Goal: Task Accomplishment & Management: Use online tool/utility

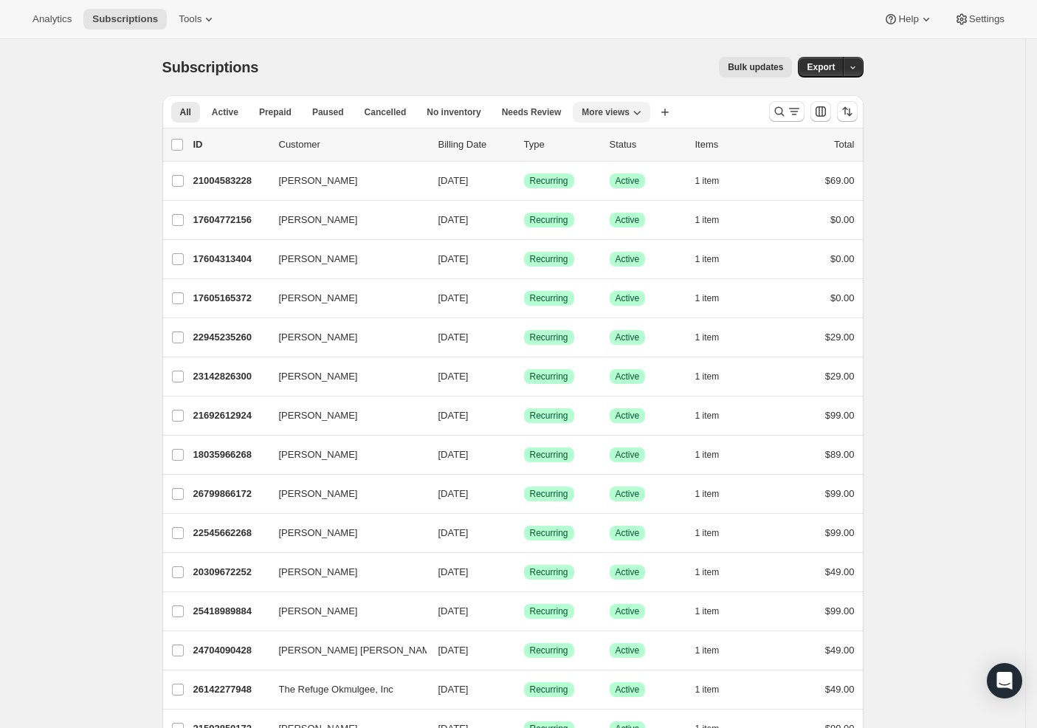
click at [644, 112] on icon "More views" at bounding box center [637, 112] width 15 height 15
click at [630, 224] on button "Trial Conversions MP" at bounding box center [660, 225] width 148 height 27
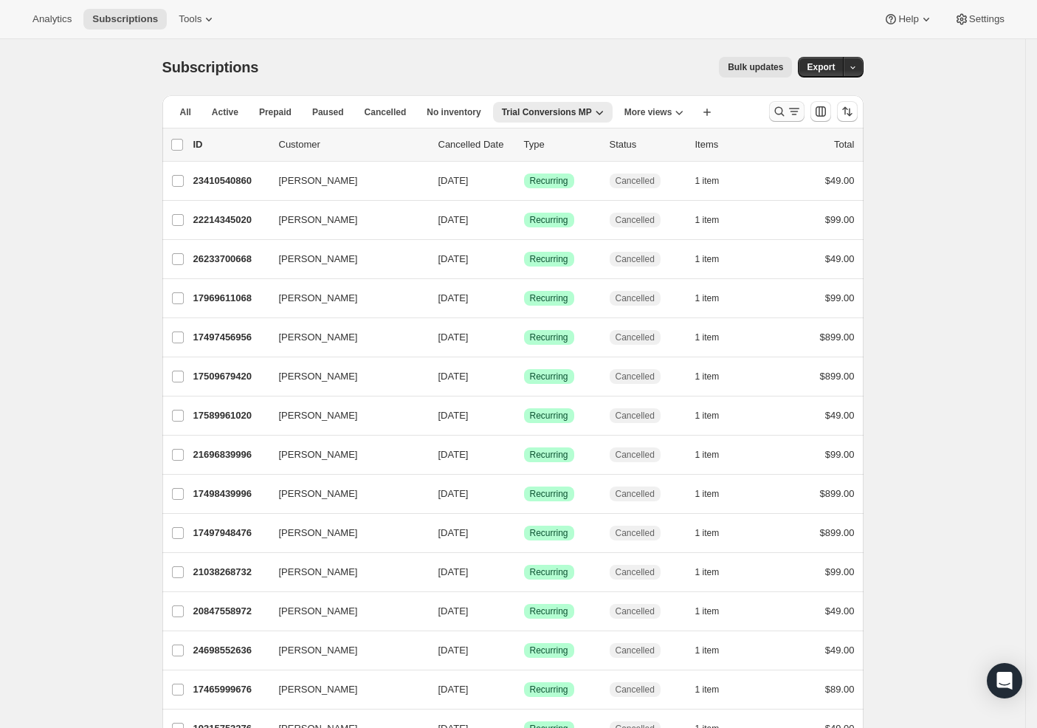
click at [787, 109] on icon "Search and filter results" at bounding box center [779, 111] width 15 height 15
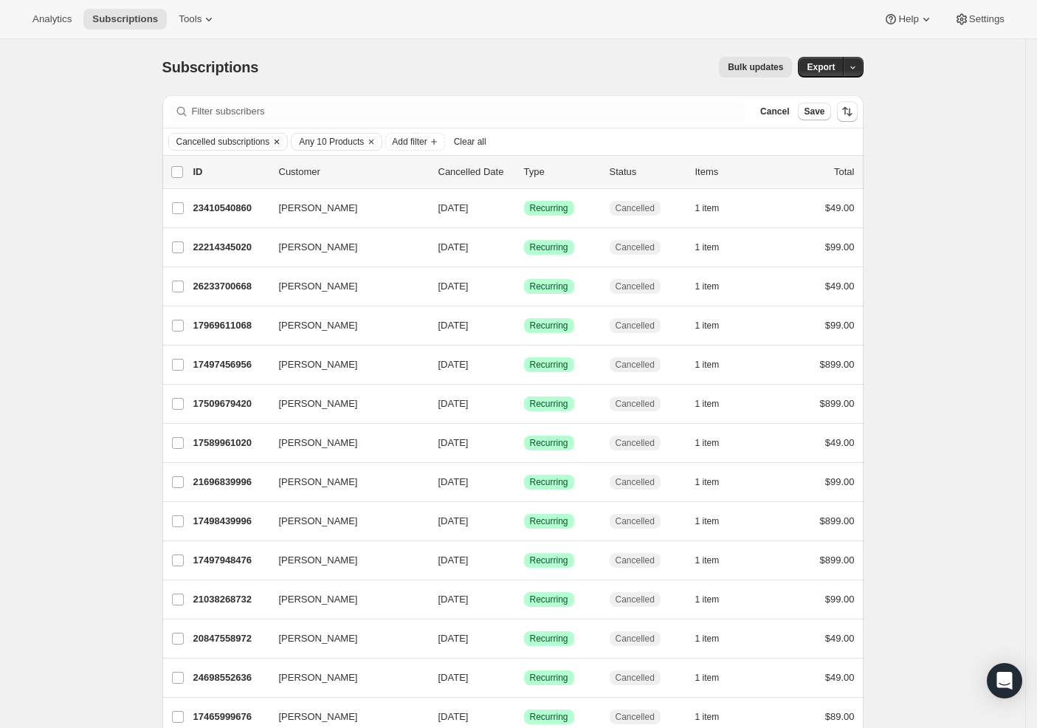
click at [265, 142] on span "Cancelled subscriptions" at bounding box center [223, 142] width 94 height 12
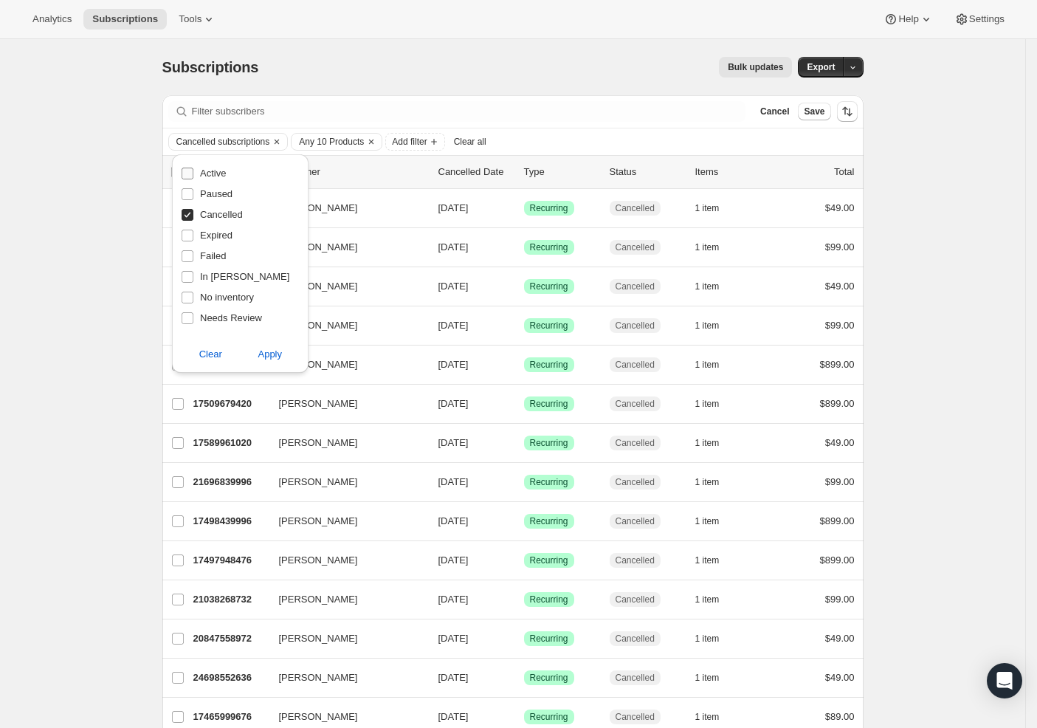
click at [203, 177] on span "Active" at bounding box center [213, 173] width 26 height 11
click at [193, 177] on input "Active" at bounding box center [188, 174] width 12 height 12
checkbox input "true"
click at [183, 216] on input "Cancelled" at bounding box center [188, 215] width 12 height 12
checkbox input "false"
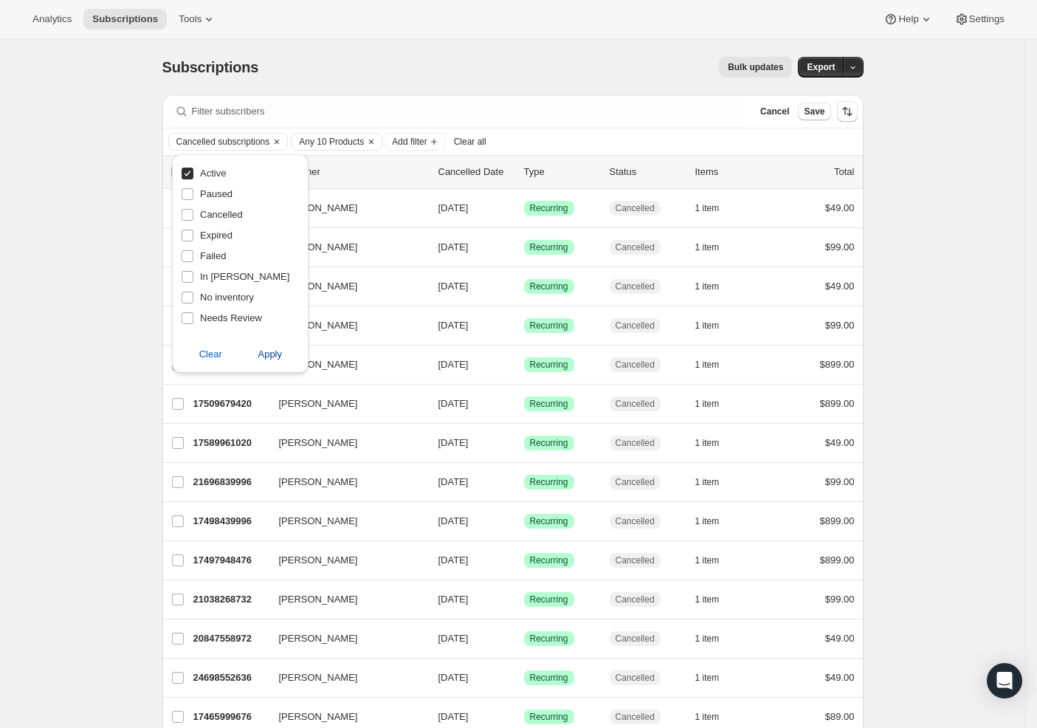
click at [272, 357] on span "Apply" at bounding box center [270, 354] width 24 height 15
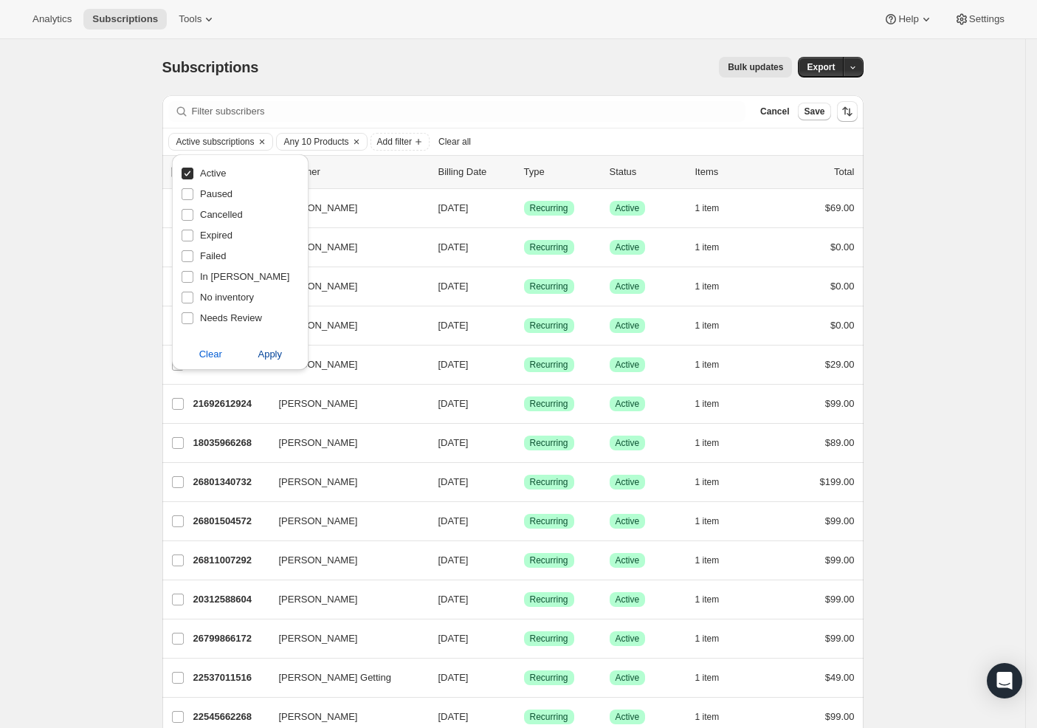
click at [278, 353] on span "Apply" at bounding box center [270, 354] width 24 height 15
click at [554, 134] on div "Active subscriptions Any 10 Products Add filter Clear all" at bounding box center [512, 142] width 689 height 18
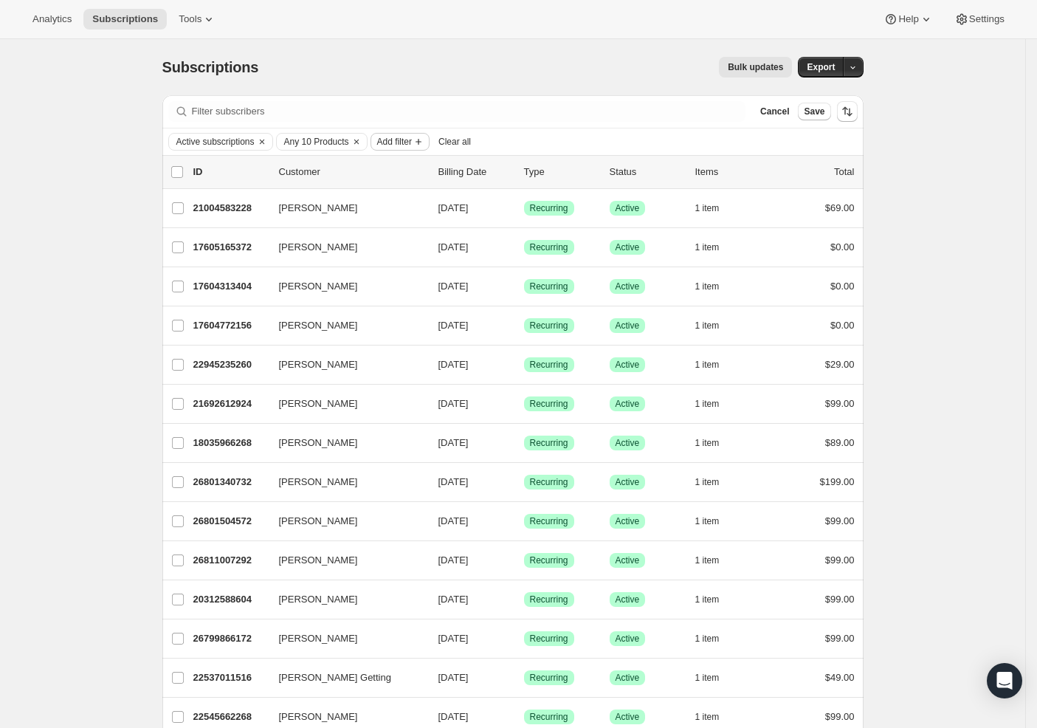
click at [408, 141] on span "Add filter" at bounding box center [394, 142] width 35 height 12
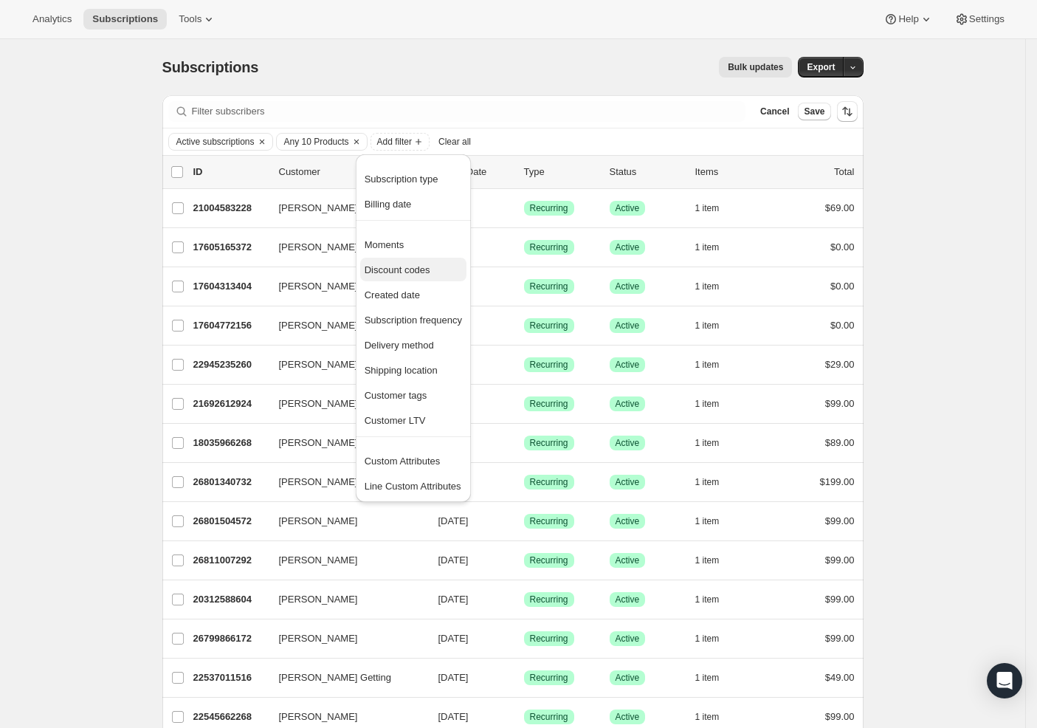
click at [408, 270] on span "Discount codes" at bounding box center [398, 269] width 66 height 11
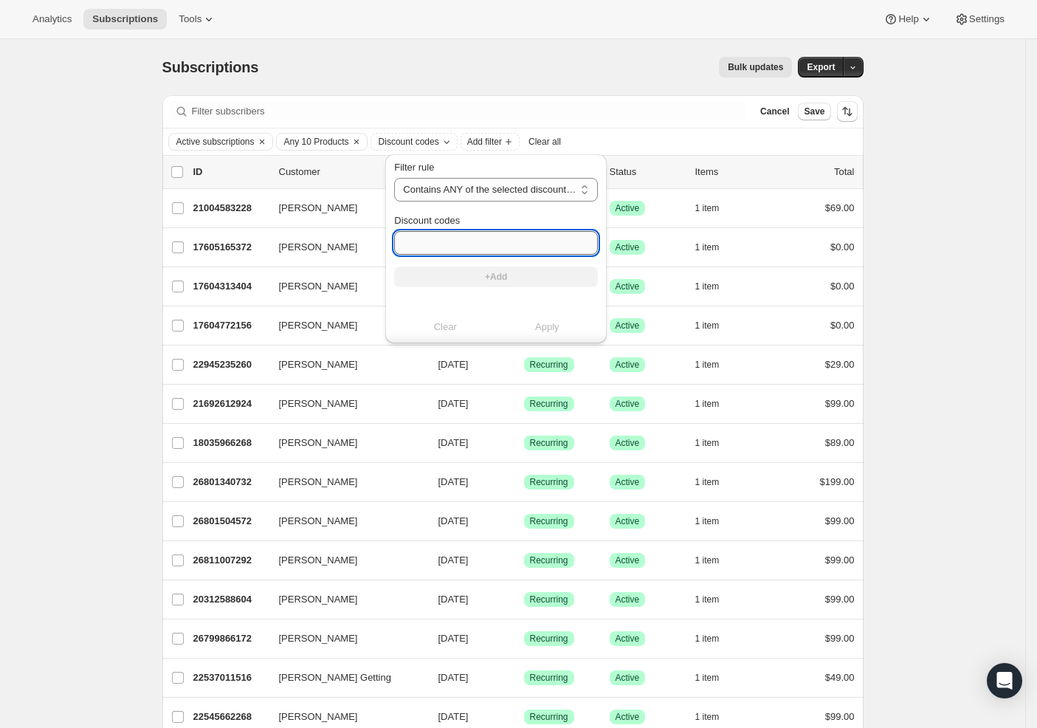
click at [433, 248] on input "Discount codes" at bounding box center [496, 243] width 204 height 24
type input "14 day free trial"
click at [500, 275] on span "+Add" at bounding box center [496, 277] width 22 height 12
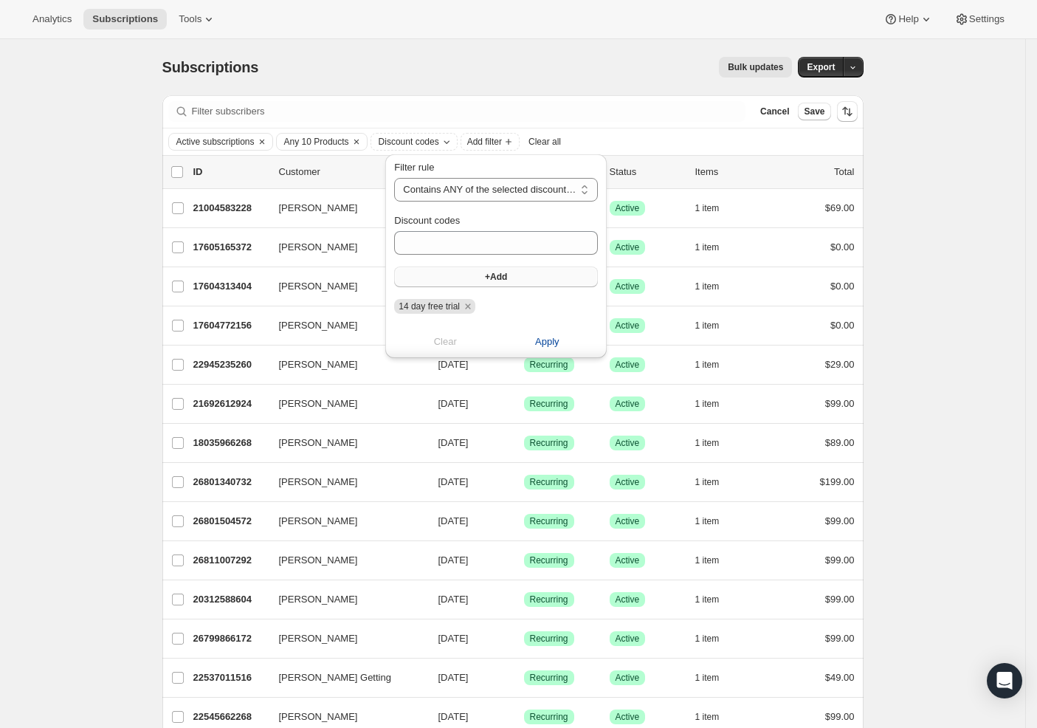
click at [551, 345] on span "Apply" at bounding box center [547, 341] width 24 height 15
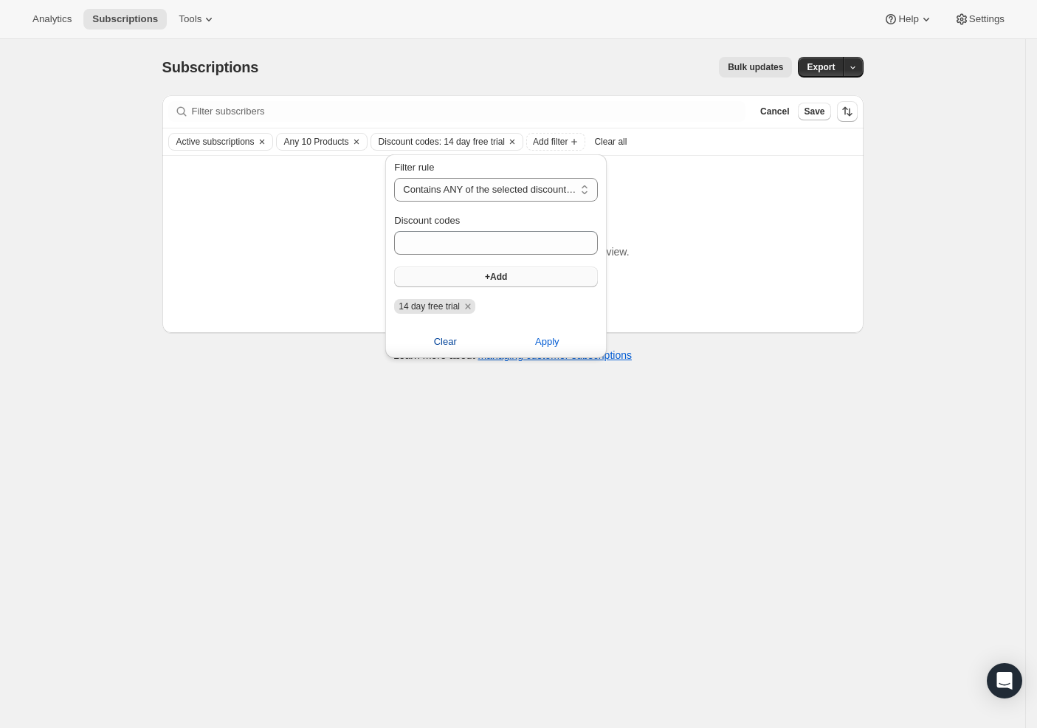
click at [449, 342] on span "Clear" at bounding box center [445, 341] width 23 height 15
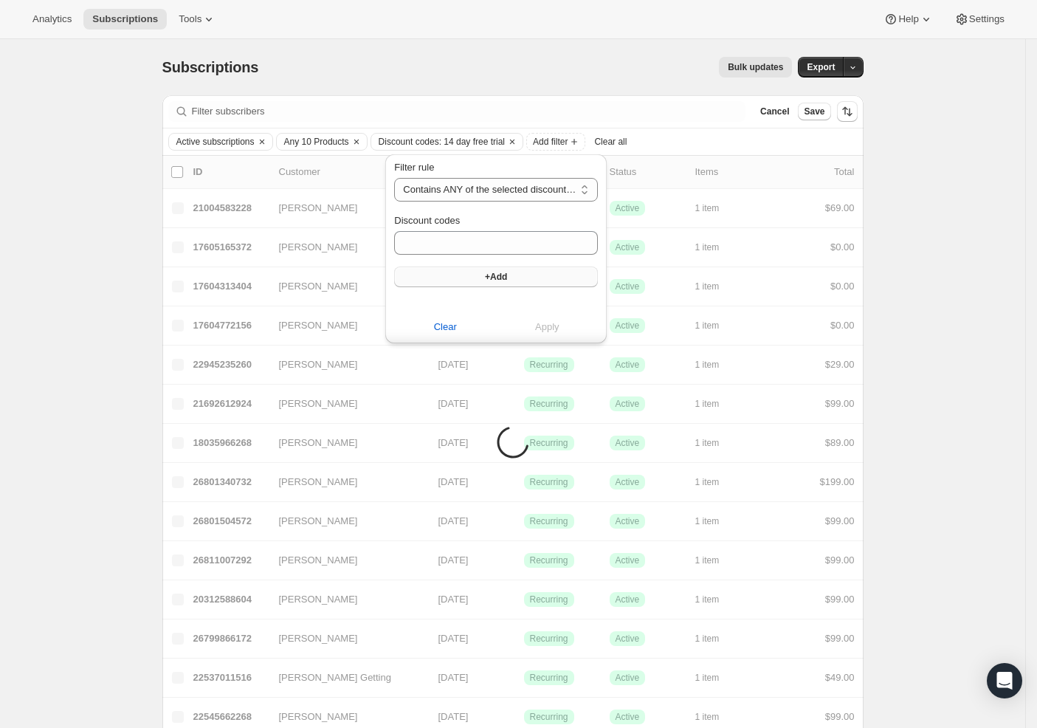
click at [472, 304] on div "Filter rule Contains ANY of the selected discount codes Does NOT contain ANY of…" at bounding box center [496, 249] width 204 height 179
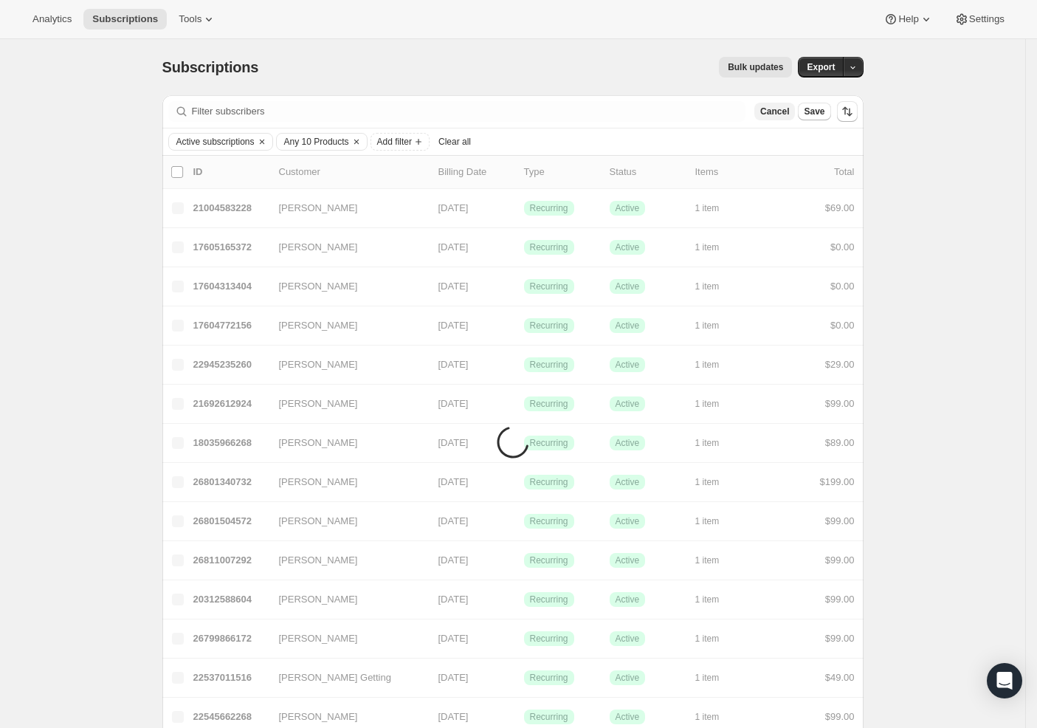
click at [773, 111] on span "Cancel" at bounding box center [774, 112] width 29 height 12
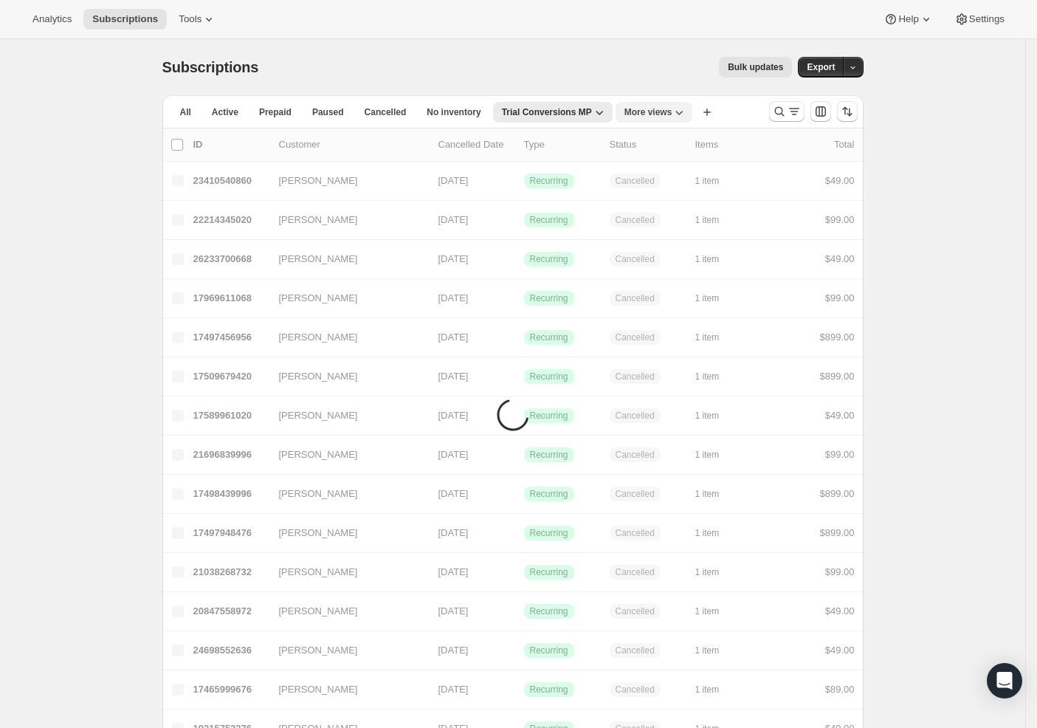
click at [655, 110] on span "More views" at bounding box center [648, 112] width 48 height 12
click at [661, 209] on button "MP Active" at bounding box center [702, 198] width 148 height 27
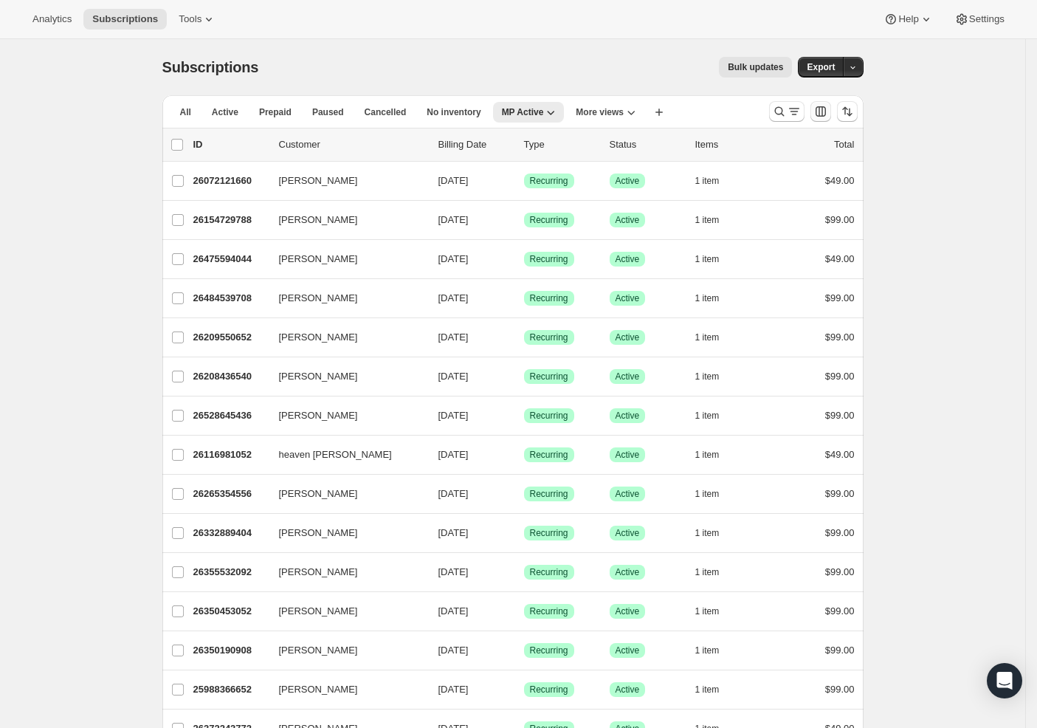
drag, startPoint x: 837, startPoint y: 114, endPoint x: 817, endPoint y: 115, distance: 19.9
click at [837, 114] on div at bounding box center [813, 112] width 100 height 30
click at [796, 113] on icon "Search and filter results" at bounding box center [794, 111] width 15 height 15
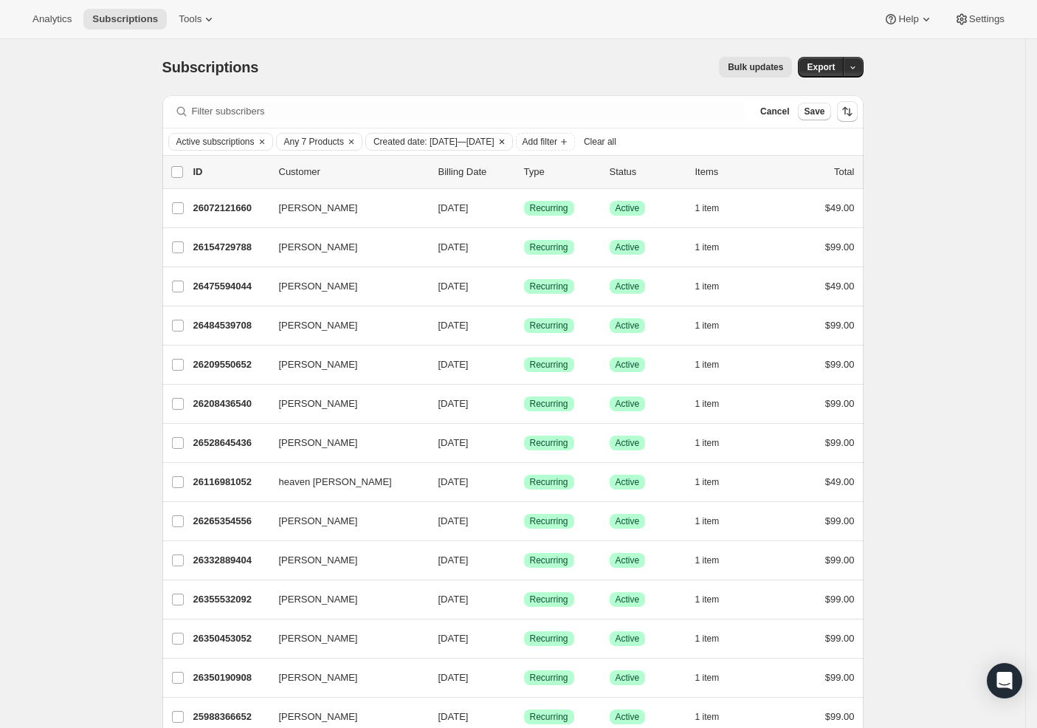
click at [495, 137] on span "Created date: [DATE]—[DATE]" at bounding box center [434, 142] width 121 height 12
click at [419, 251] on span "Custom" at bounding box center [425, 255] width 33 height 11
click at [391, 251] on input "Custom" at bounding box center [390, 250] width 1 height 1
radio input "true"
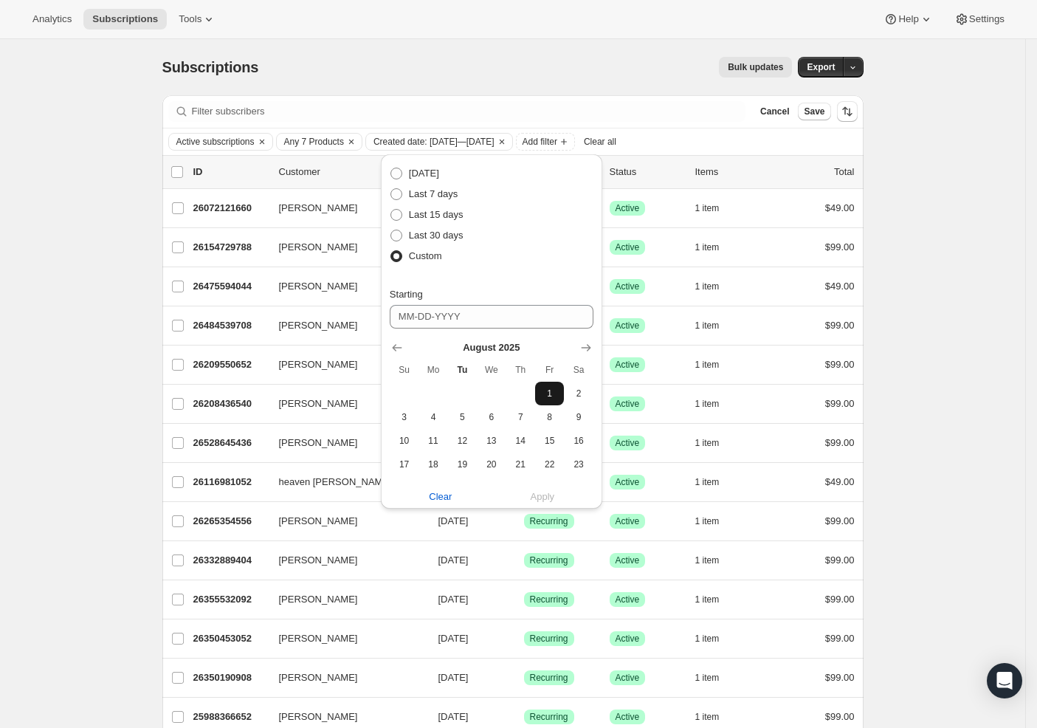
click at [535, 387] on button "1" at bounding box center [549, 394] width 29 height 24
type input "[DATE]"
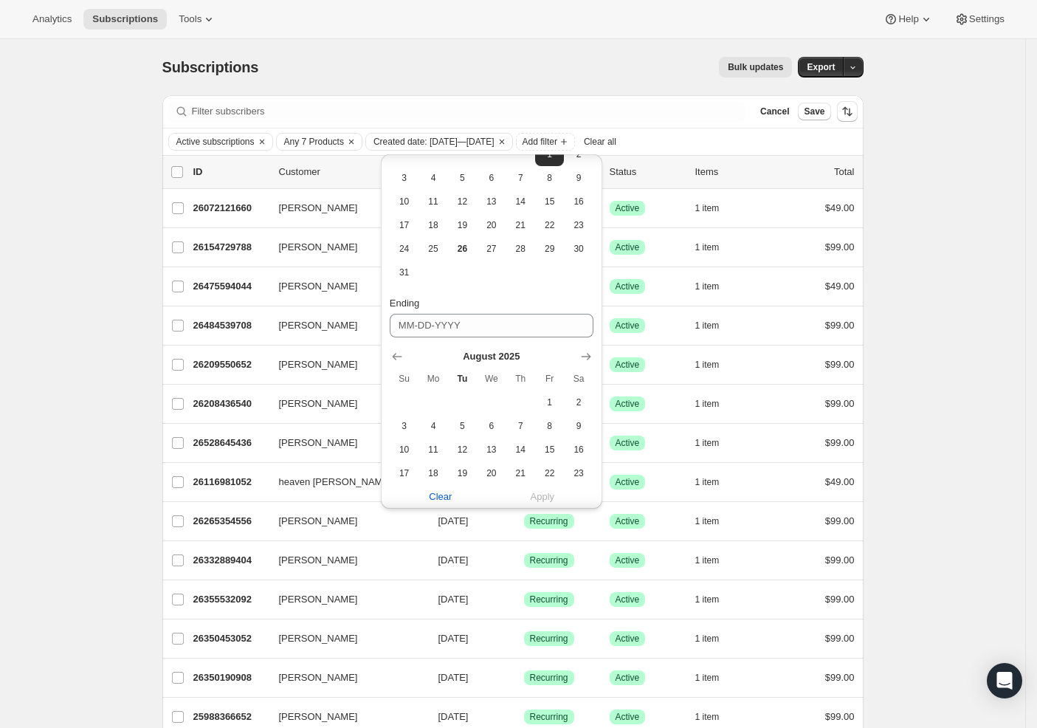
scroll to position [319, 0]
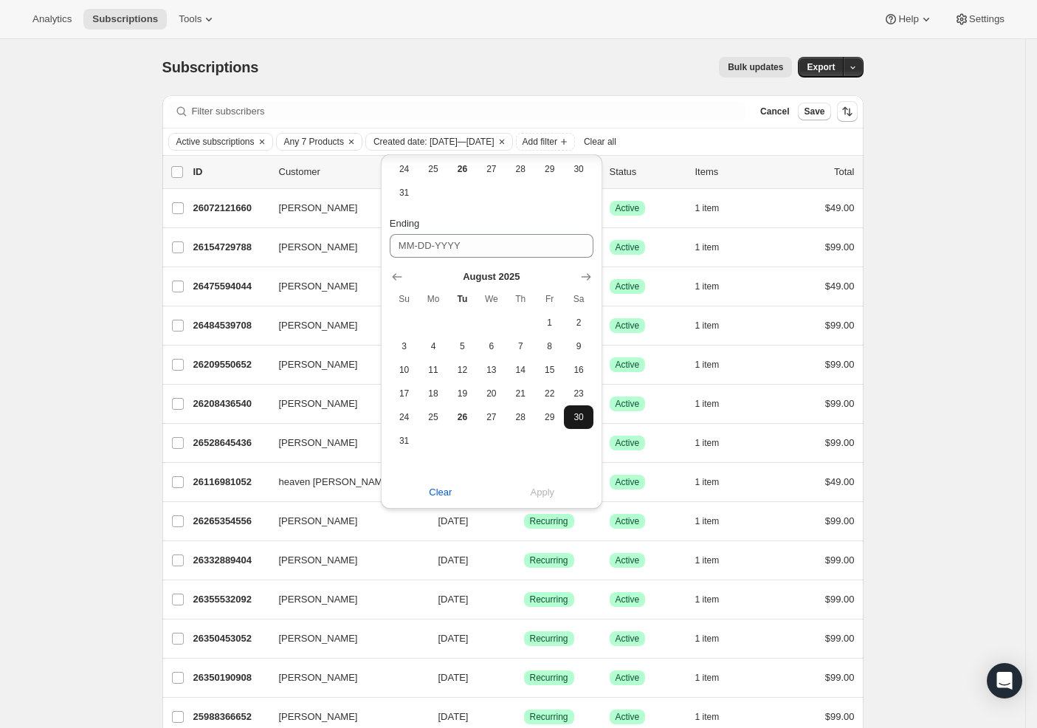
click at [570, 417] on span "30" at bounding box center [578, 417] width 17 height 12
click at [412, 442] on button "31" at bounding box center [404, 441] width 29 height 24
type input "[DATE]"
click at [533, 493] on span "Apply" at bounding box center [543, 492] width 24 height 15
click at [534, 497] on span "Apply" at bounding box center [543, 492] width 24 height 15
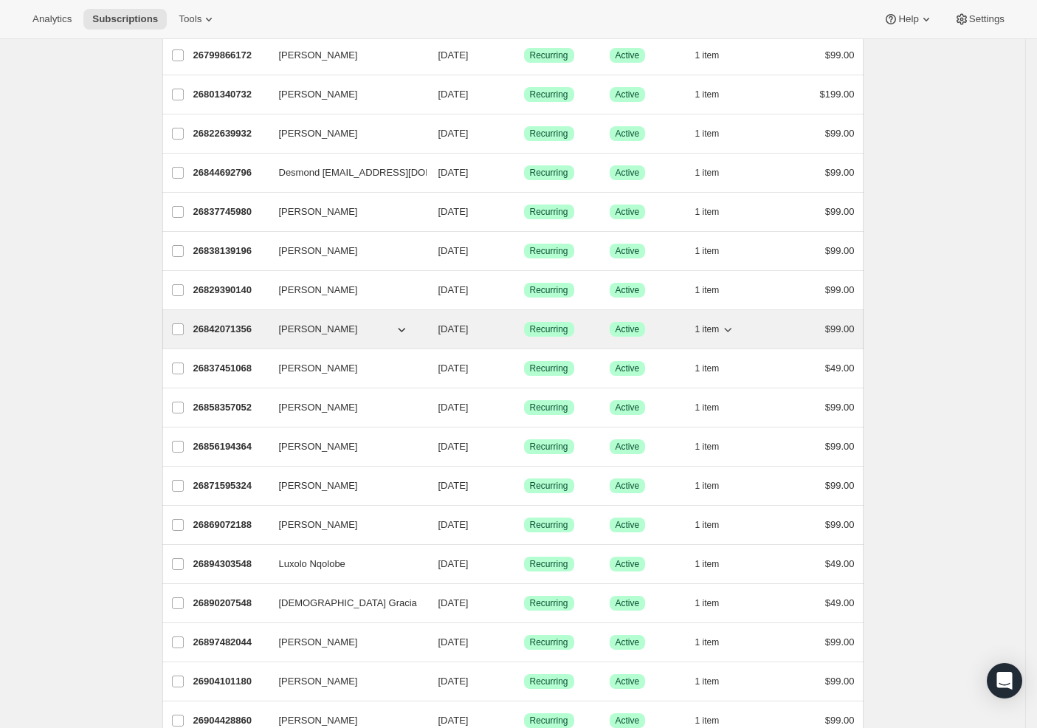
scroll to position [0, 0]
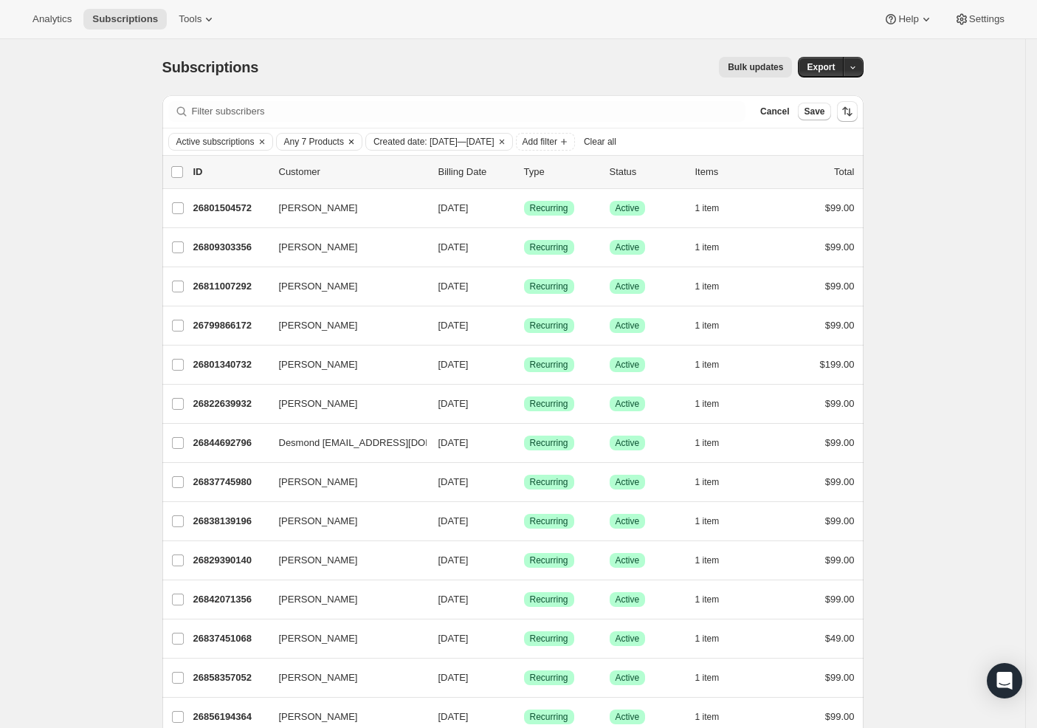
click at [316, 138] on span "Any 7 Products" at bounding box center [314, 142] width 60 height 12
select select "only"
click at [341, 141] on span "Any 7 Products" at bounding box center [314, 142] width 60 height 12
select select "only"
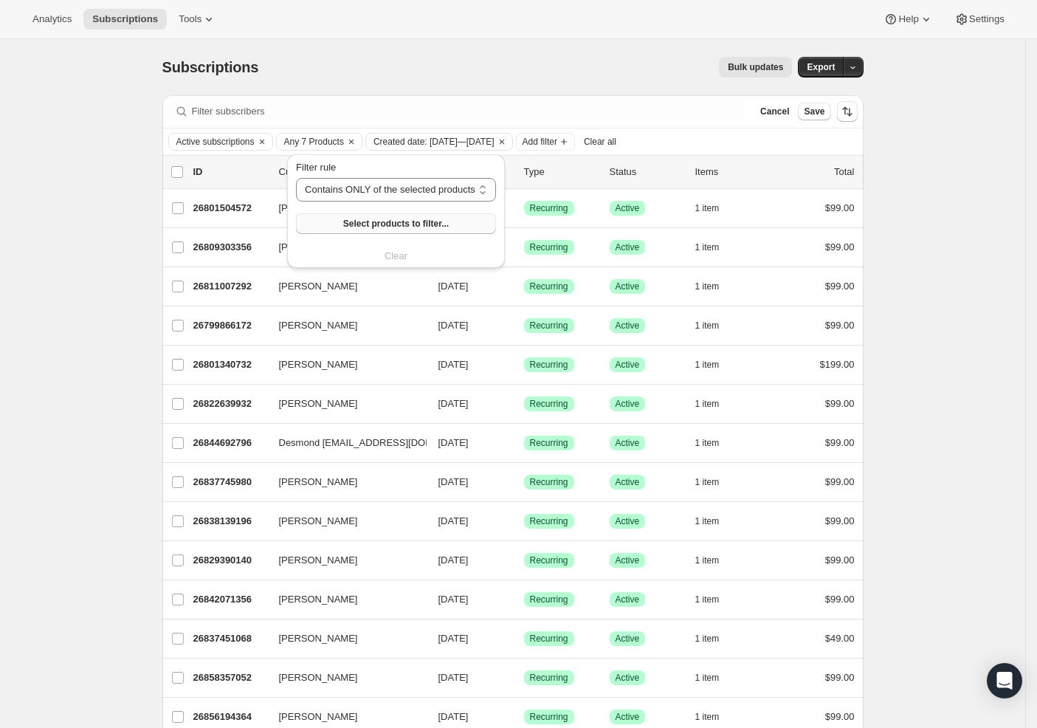
click at [359, 221] on span "Select products to filter..." at bounding box center [396, 224] width 106 height 12
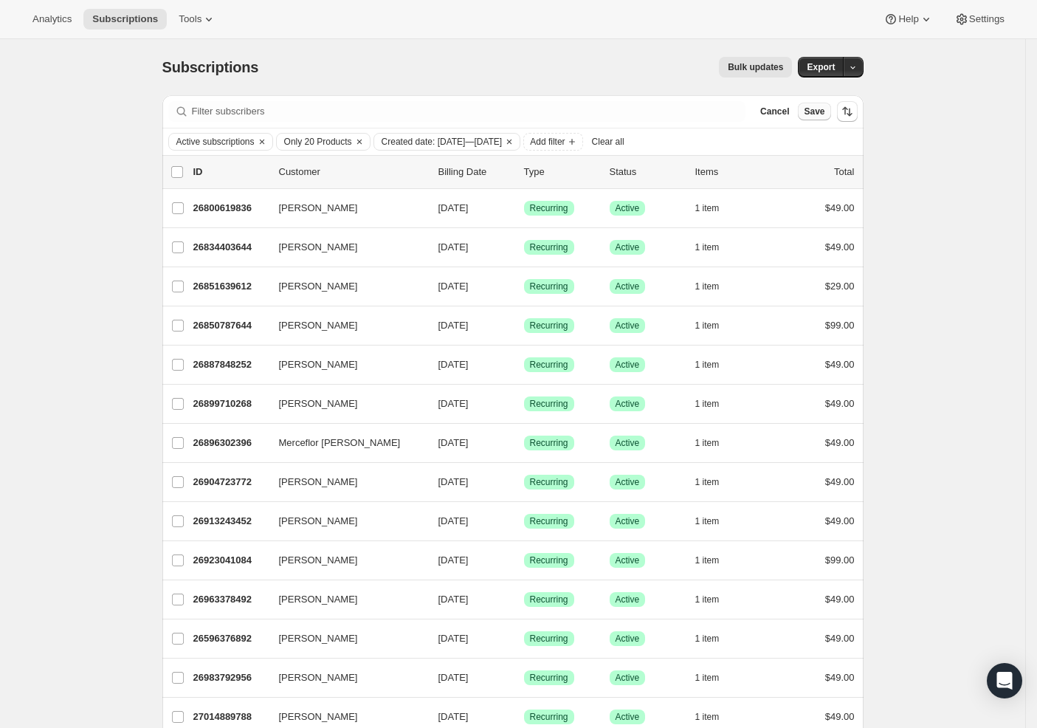
click at [819, 112] on span "Save" at bounding box center [814, 112] width 21 height 12
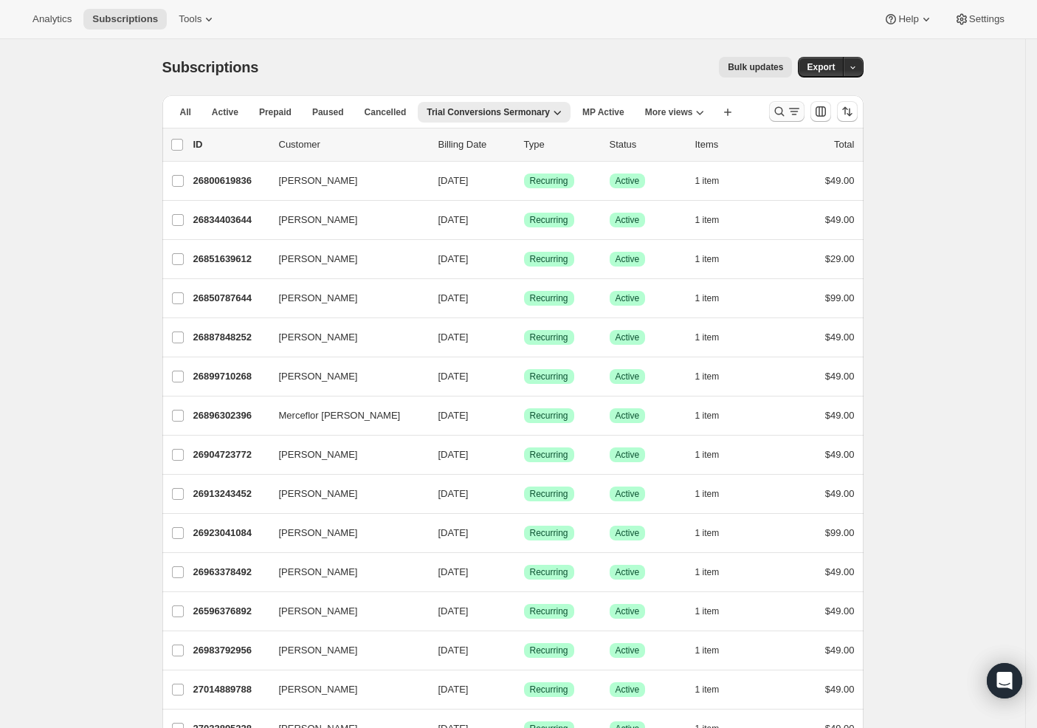
click at [805, 103] on button "Search and filter results" at bounding box center [786, 111] width 35 height 21
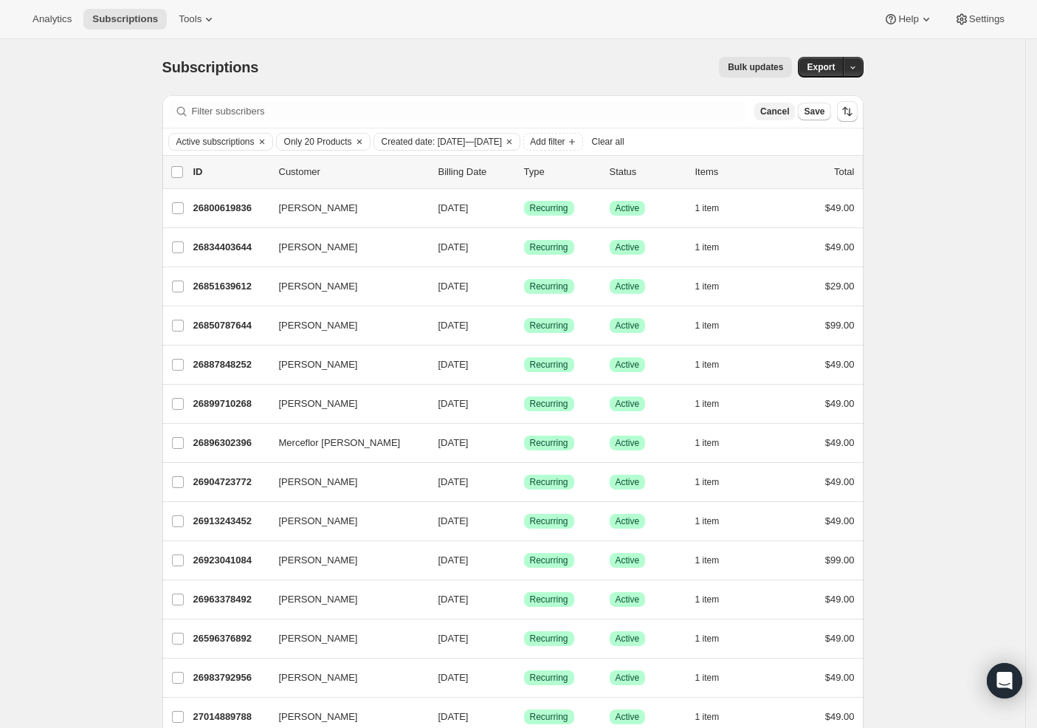
click at [777, 110] on span "Cancel" at bounding box center [774, 112] width 29 height 12
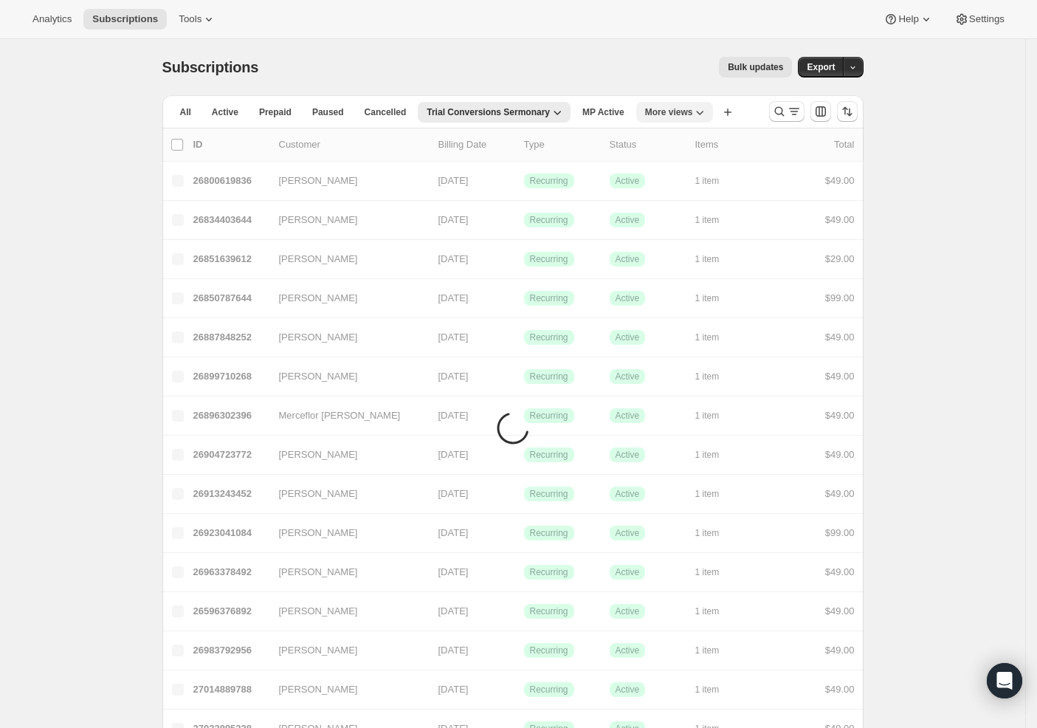
click at [690, 111] on span "More views" at bounding box center [669, 112] width 48 height 12
click at [690, 222] on button "Trial Conversions MP" at bounding box center [707, 225] width 115 height 27
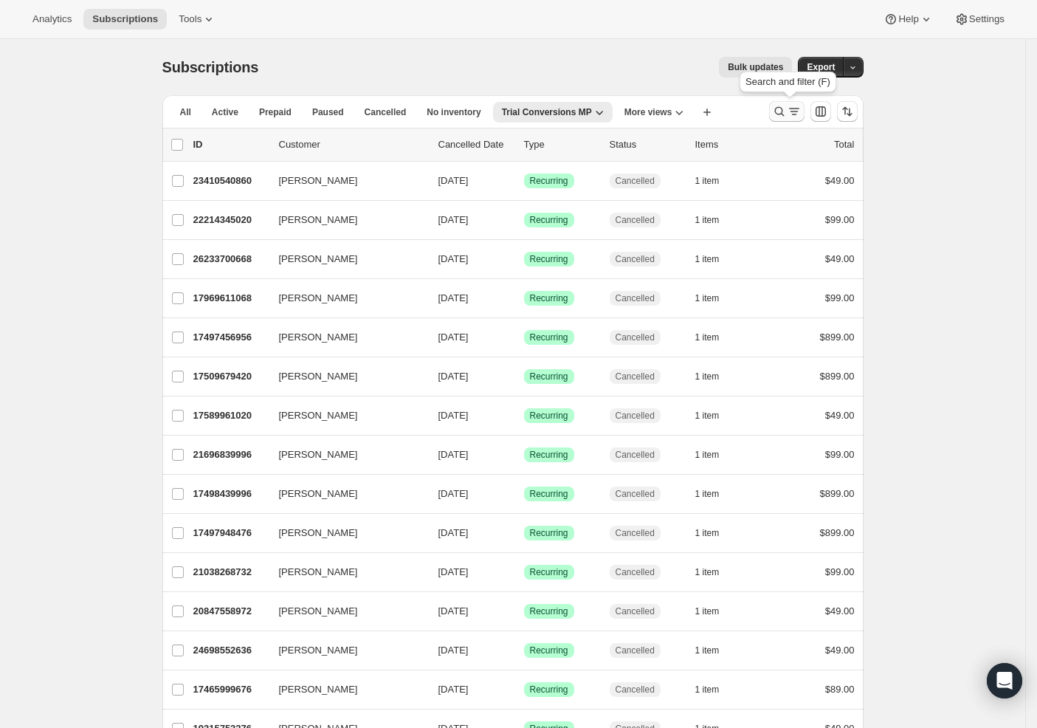
click at [796, 111] on icon "Search and filter results" at bounding box center [794, 111] width 15 height 15
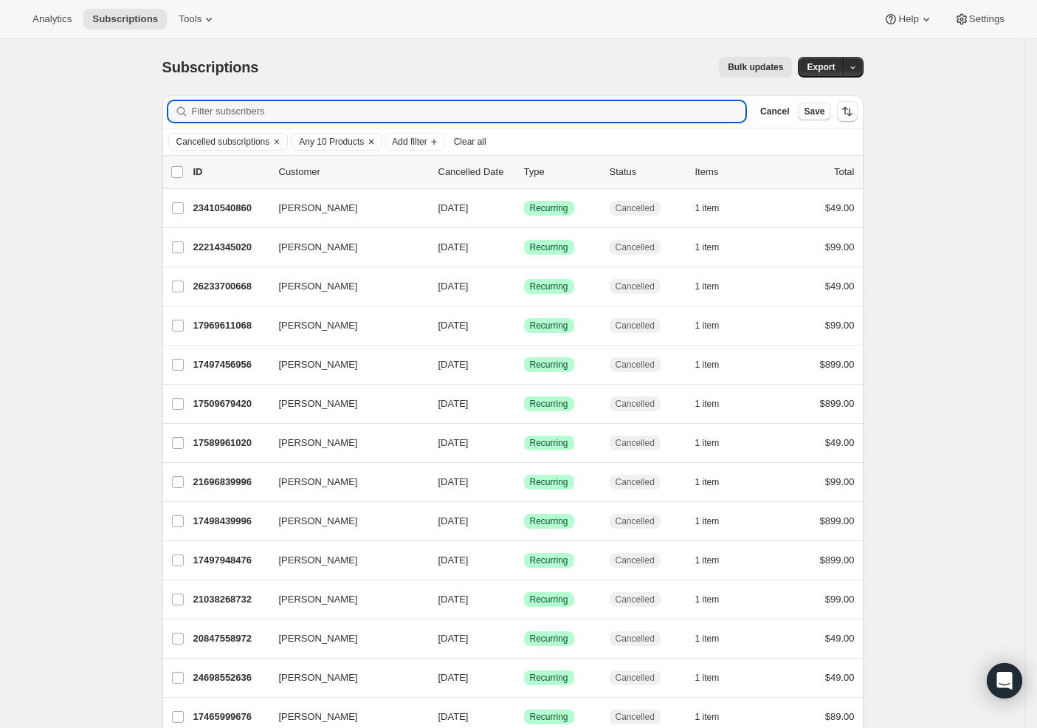
click at [350, 140] on span "Any 10 Products" at bounding box center [331, 142] width 65 height 12
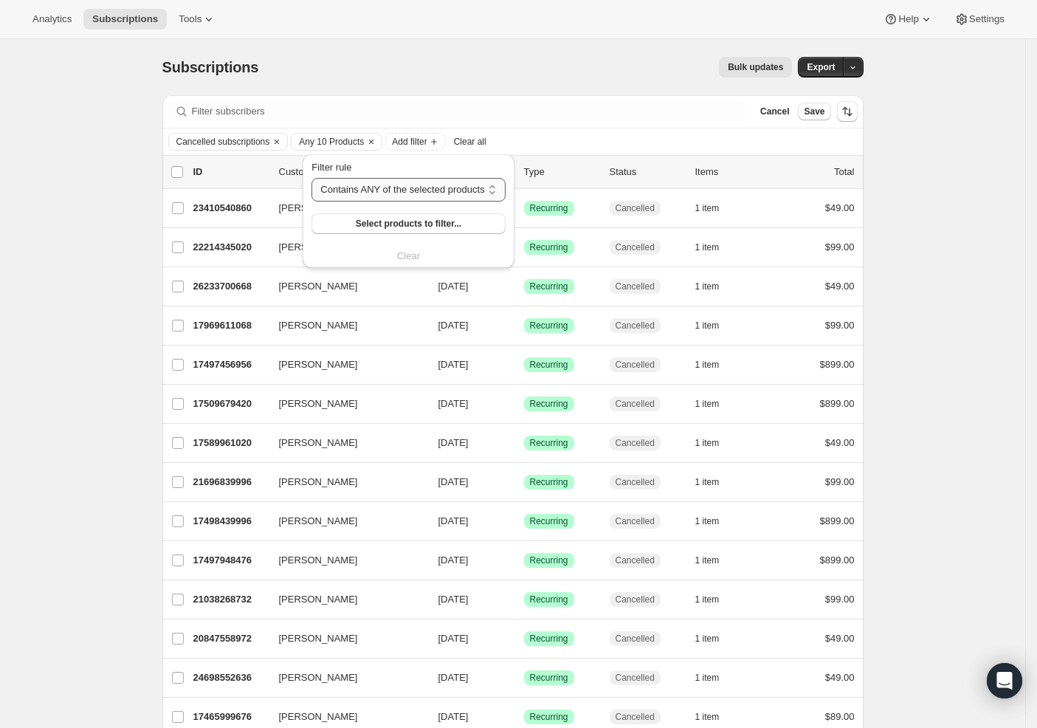
select select "only"
click at [373, 226] on span "Select products to filter..." at bounding box center [412, 224] width 106 height 12
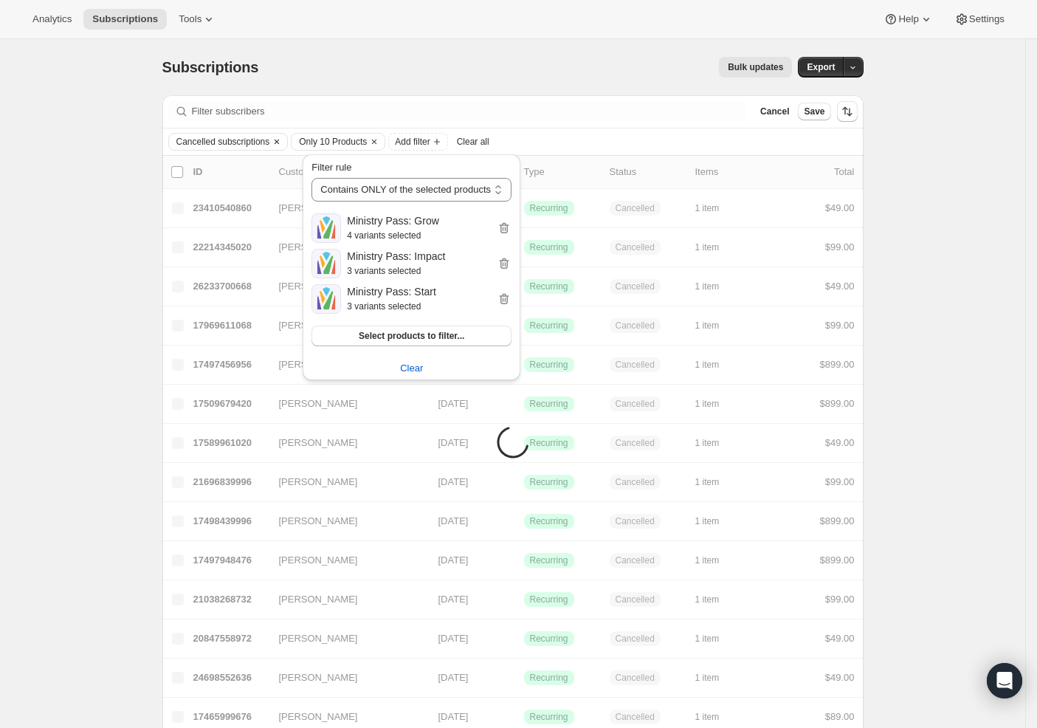
click at [232, 144] on span "Cancelled subscriptions" at bounding box center [223, 142] width 94 height 12
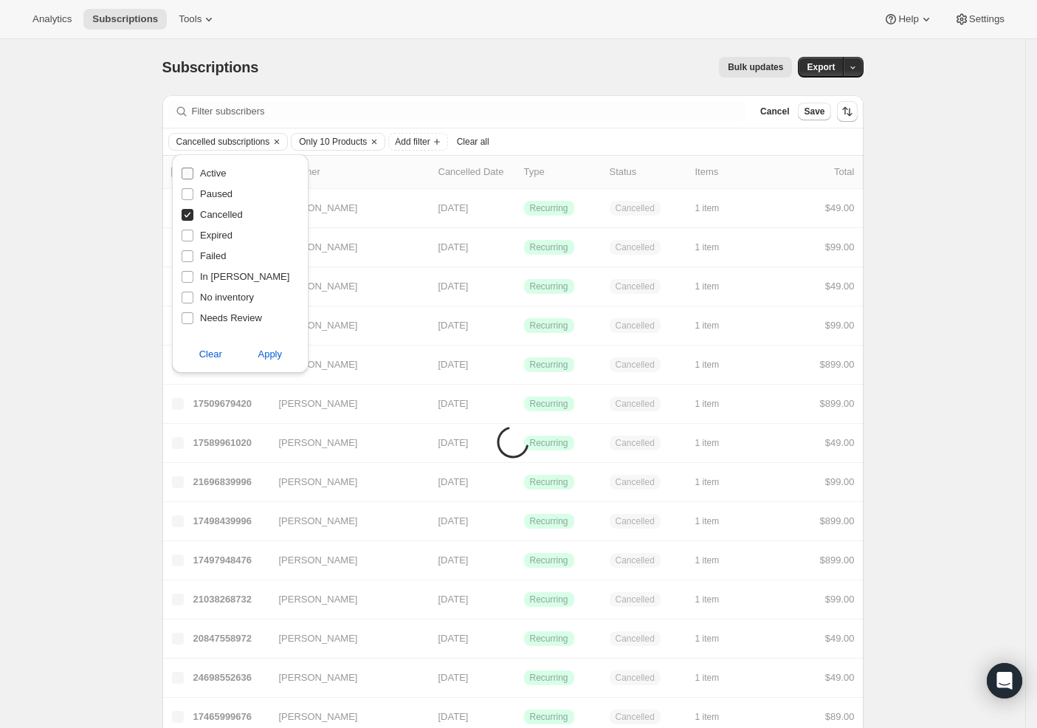
click at [207, 171] on span "Active" at bounding box center [213, 173] width 26 height 11
click at [193, 171] on input "Active" at bounding box center [188, 174] width 12 height 12
checkbox input "true"
click at [272, 357] on span "Apply" at bounding box center [270, 354] width 24 height 15
click at [458, 137] on span "Add filter" at bounding box center [441, 142] width 35 height 12
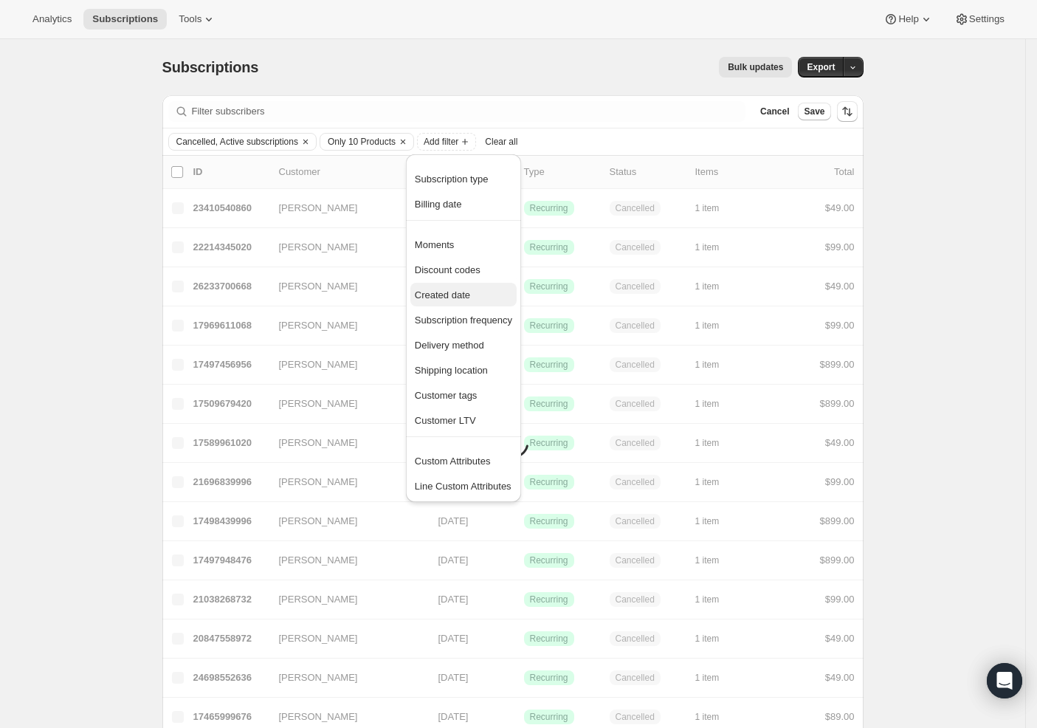
click at [467, 297] on span "Created date" at bounding box center [442, 294] width 55 height 11
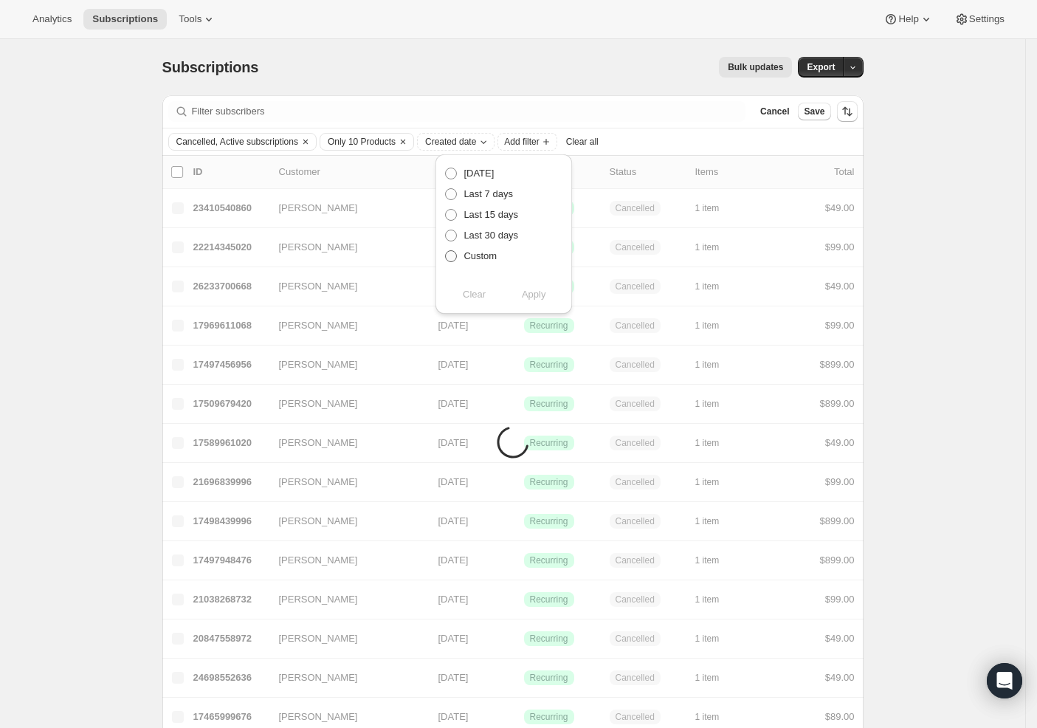
click at [481, 256] on span "Custom" at bounding box center [480, 255] width 33 height 11
click at [446, 251] on input "Custom" at bounding box center [445, 250] width 1 height 1
radio input "true"
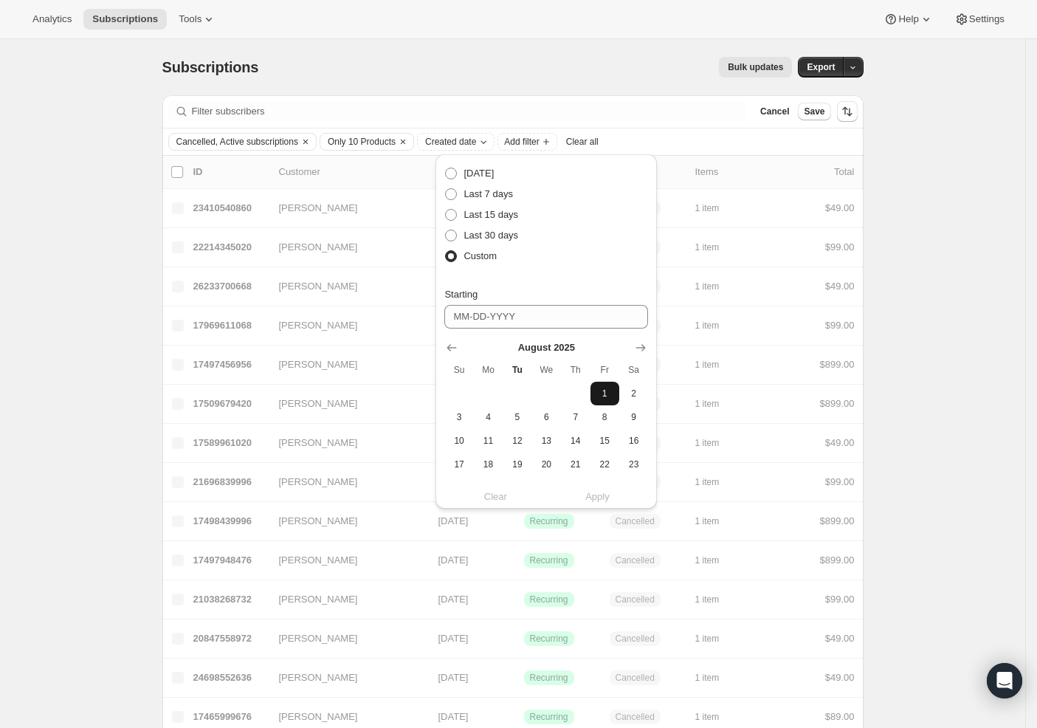
click at [591, 389] on button "1" at bounding box center [605, 394] width 29 height 24
type input "[DATE]"
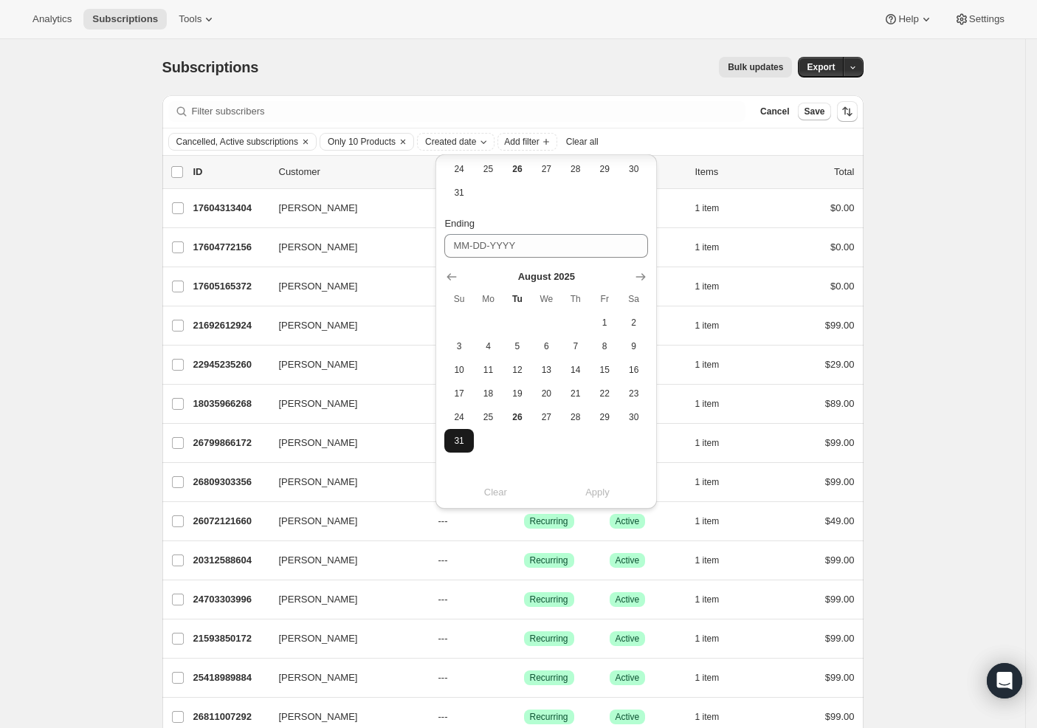
click at [455, 442] on span "31" at bounding box center [458, 441] width 17 height 12
type input "[DATE]"
click at [588, 494] on span "Apply" at bounding box center [597, 492] width 24 height 15
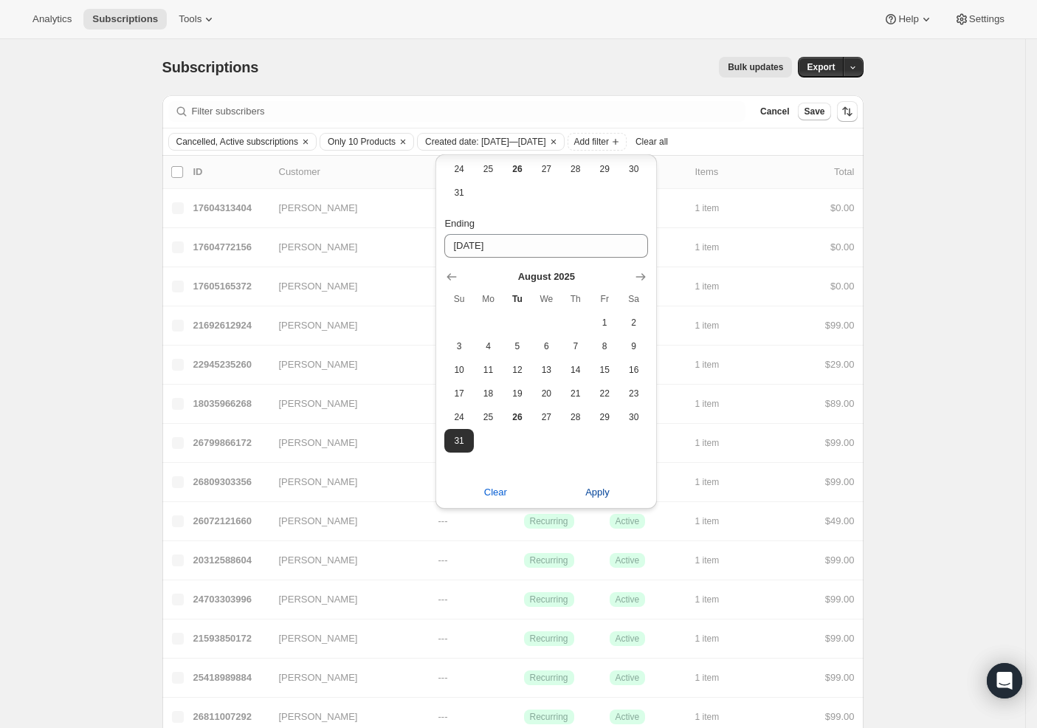
click at [598, 488] on span "Apply" at bounding box center [597, 492] width 24 height 15
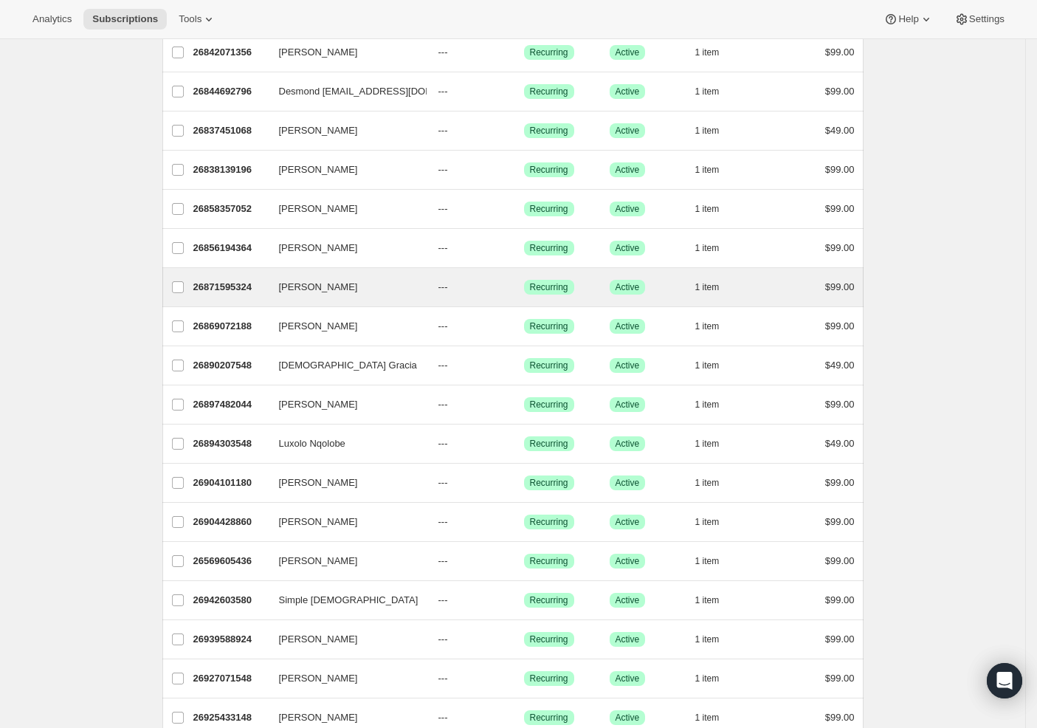
scroll to position [0, 0]
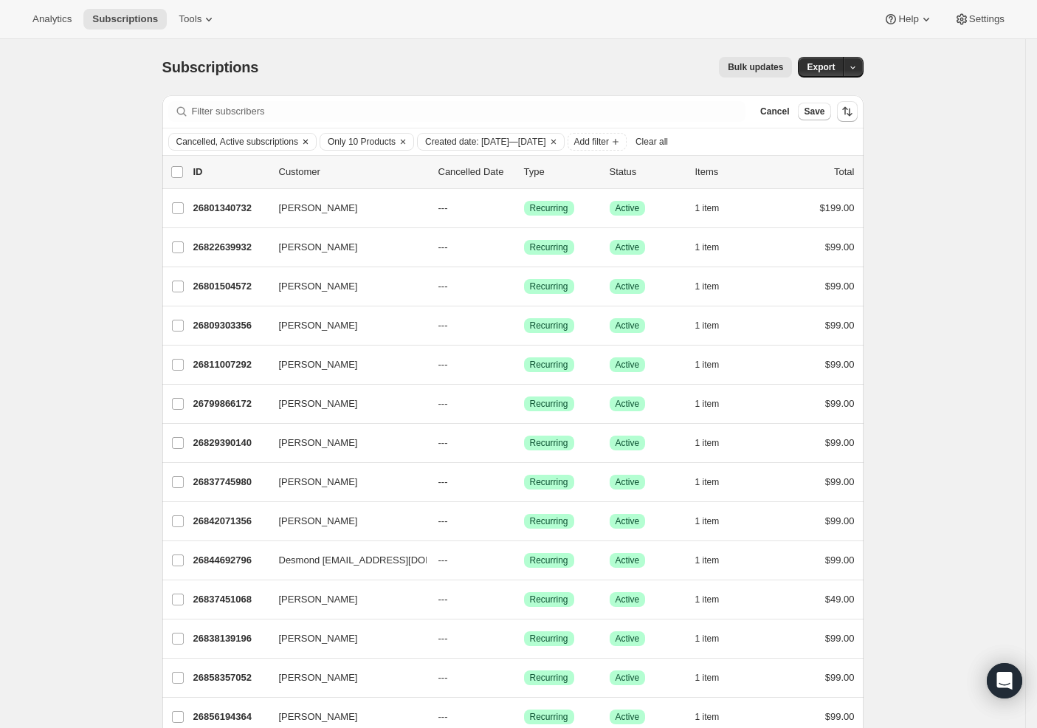
click at [289, 138] on span "Cancelled, Active subscriptions" at bounding box center [237, 142] width 122 height 12
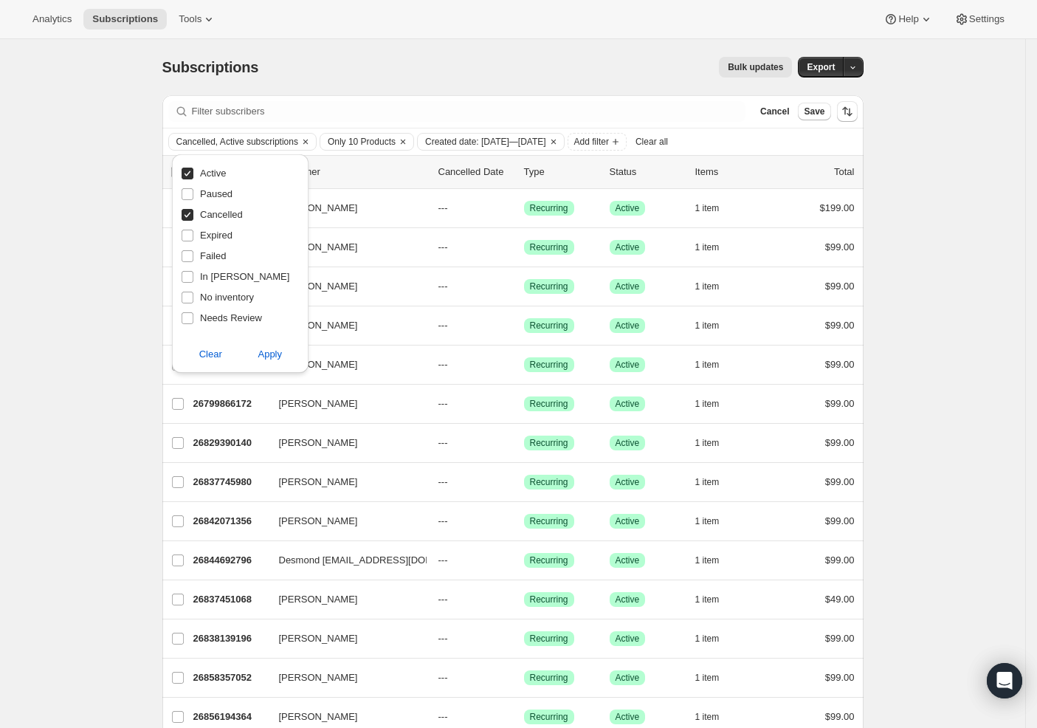
click at [190, 216] on input "Cancelled" at bounding box center [188, 215] width 12 height 12
checkbox input "false"
click at [277, 352] on span "Apply" at bounding box center [270, 354] width 24 height 15
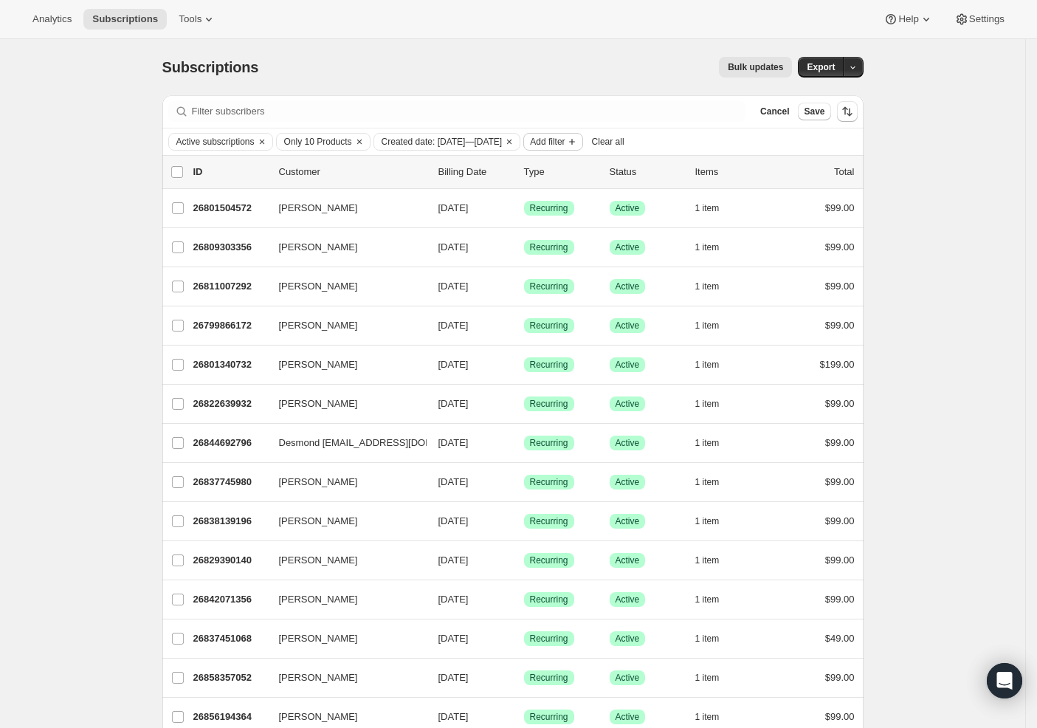
click at [565, 142] on span "Add filter" at bounding box center [547, 142] width 35 height 12
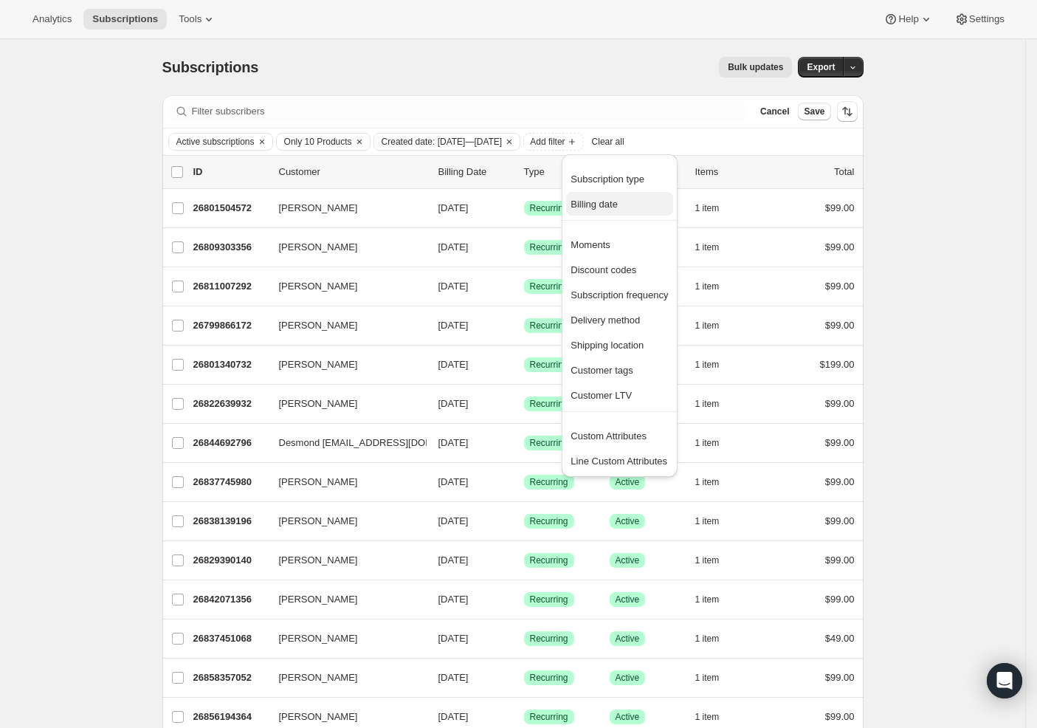
click at [611, 209] on span "Billing date" at bounding box center [594, 204] width 47 height 11
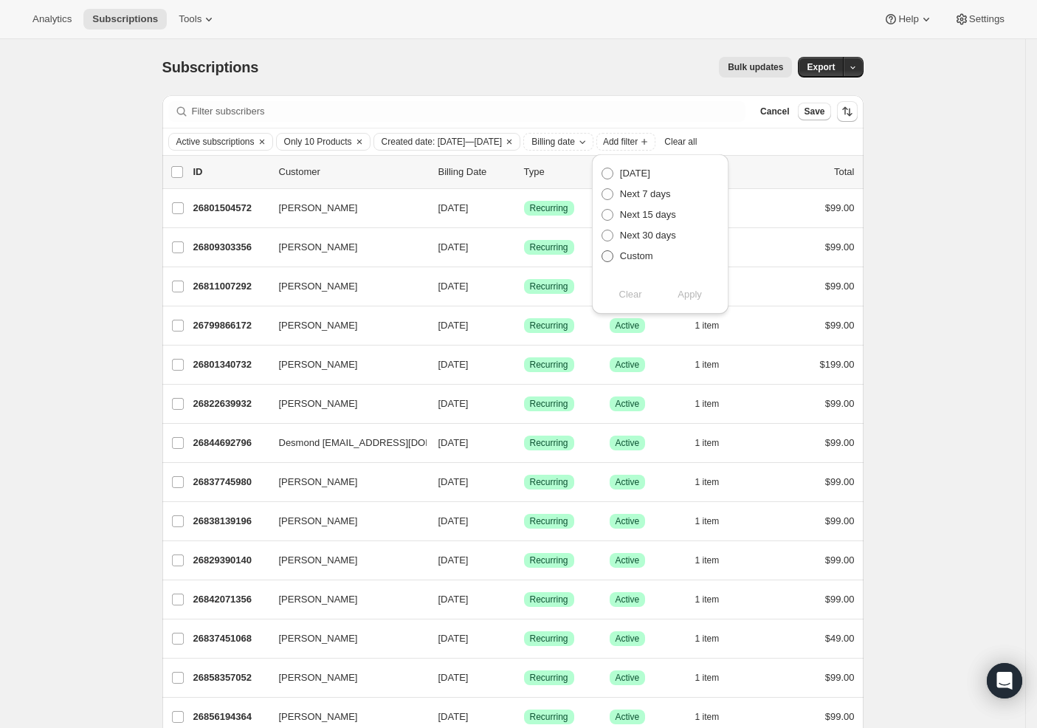
click at [610, 255] on span at bounding box center [608, 256] width 12 height 12
click at [602, 251] on input "Custom" at bounding box center [602, 250] width 1 height 1
radio input "true"
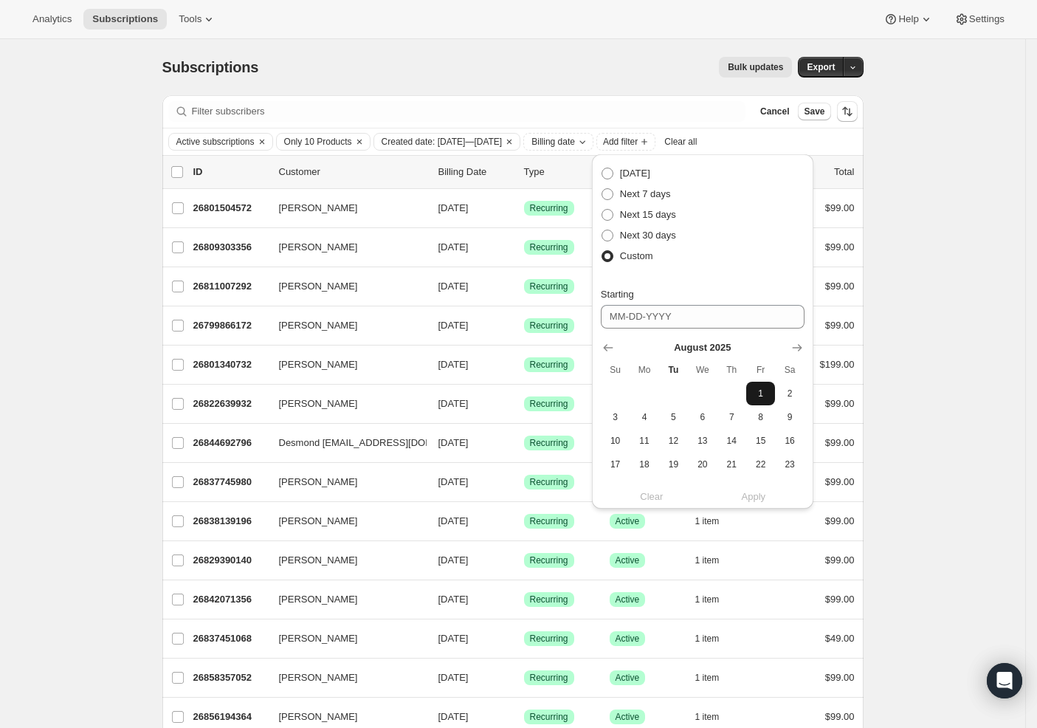
click at [752, 399] on span "1" at bounding box center [760, 394] width 17 height 12
type input "[DATE]"
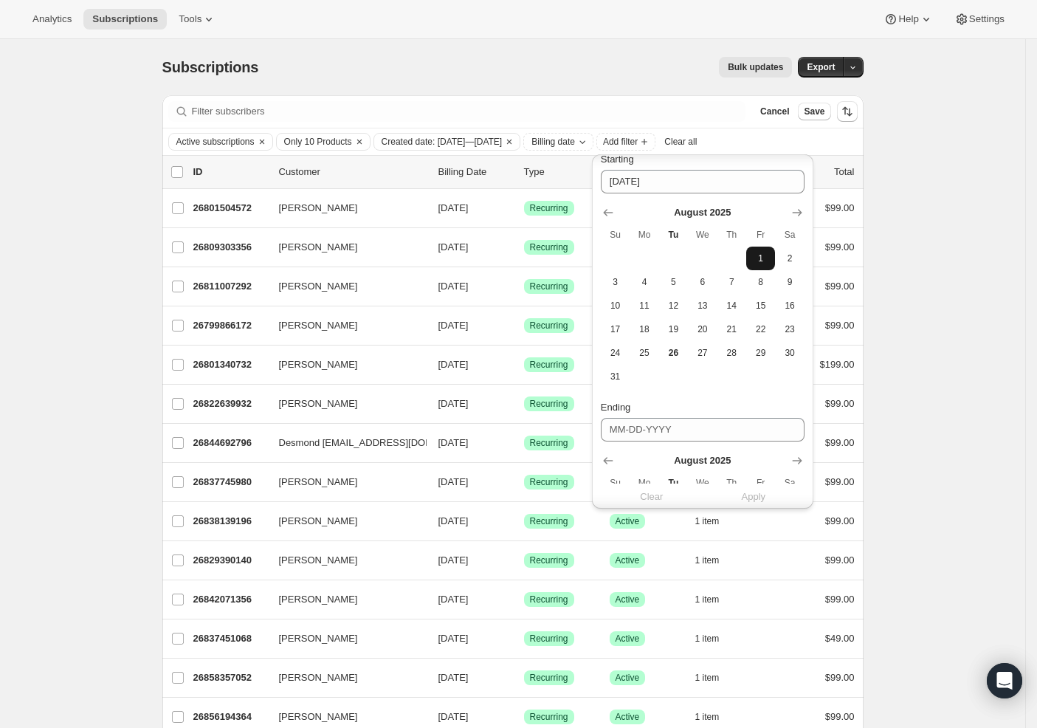
scroll to position [269, 0]
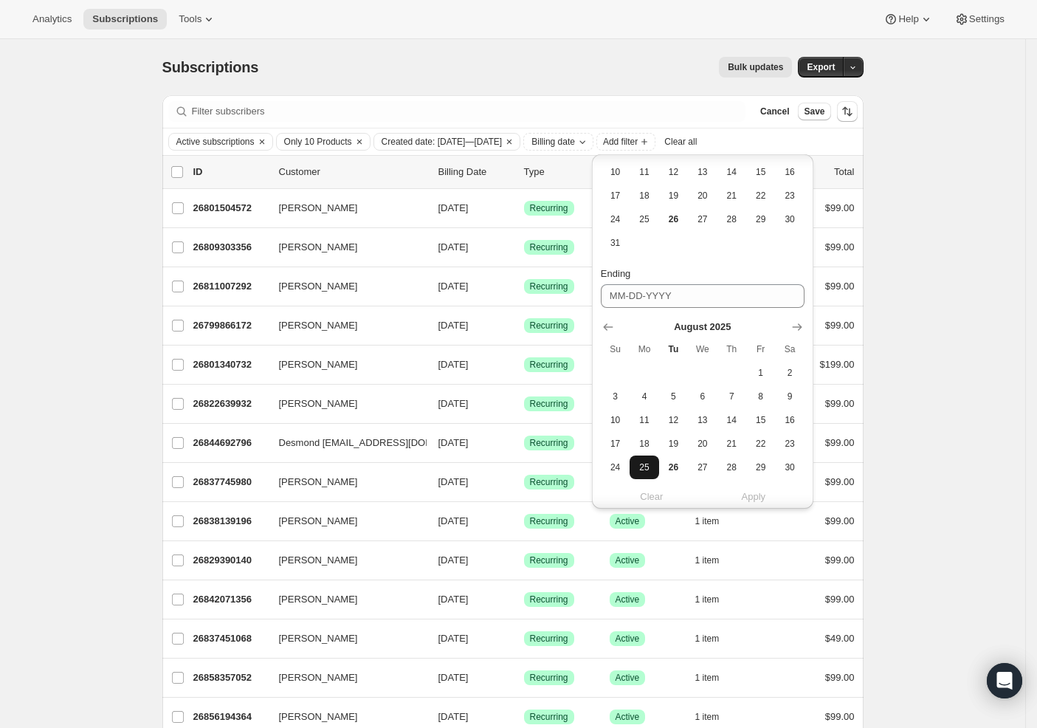
click at [643, 469] on span "25" at bounding box center [644, 467] width 17 height 12
type input "08-25-2025"
click at [750, 492] on span "Apply" at bounding box center [754, 496] width 24 height 15
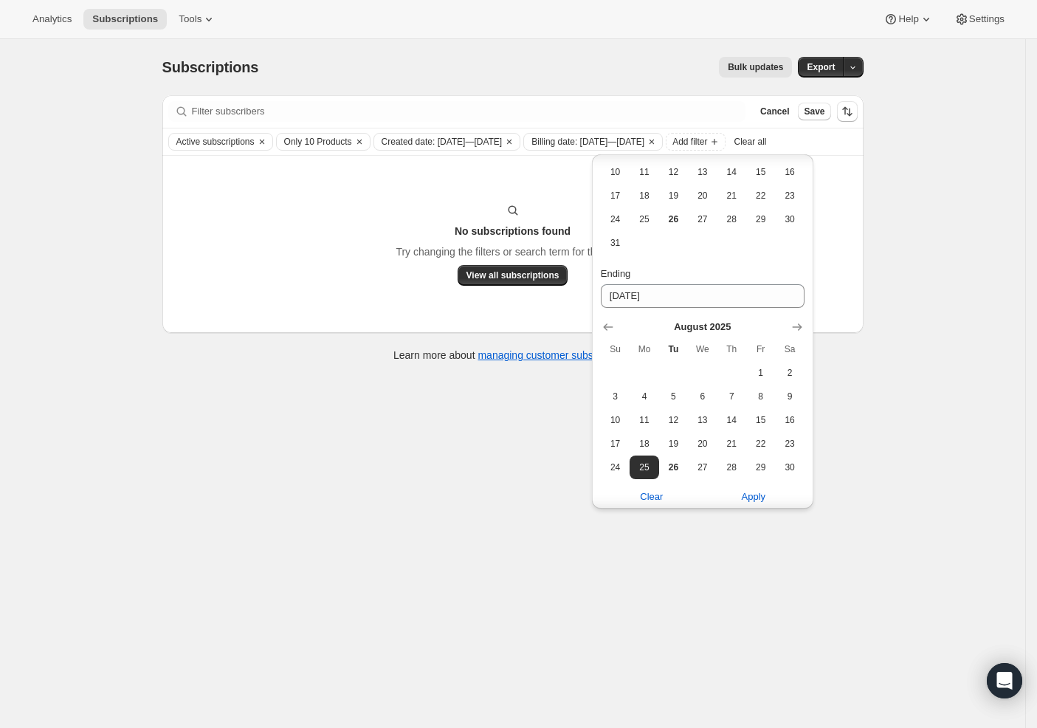
scroll to position [0, 0]
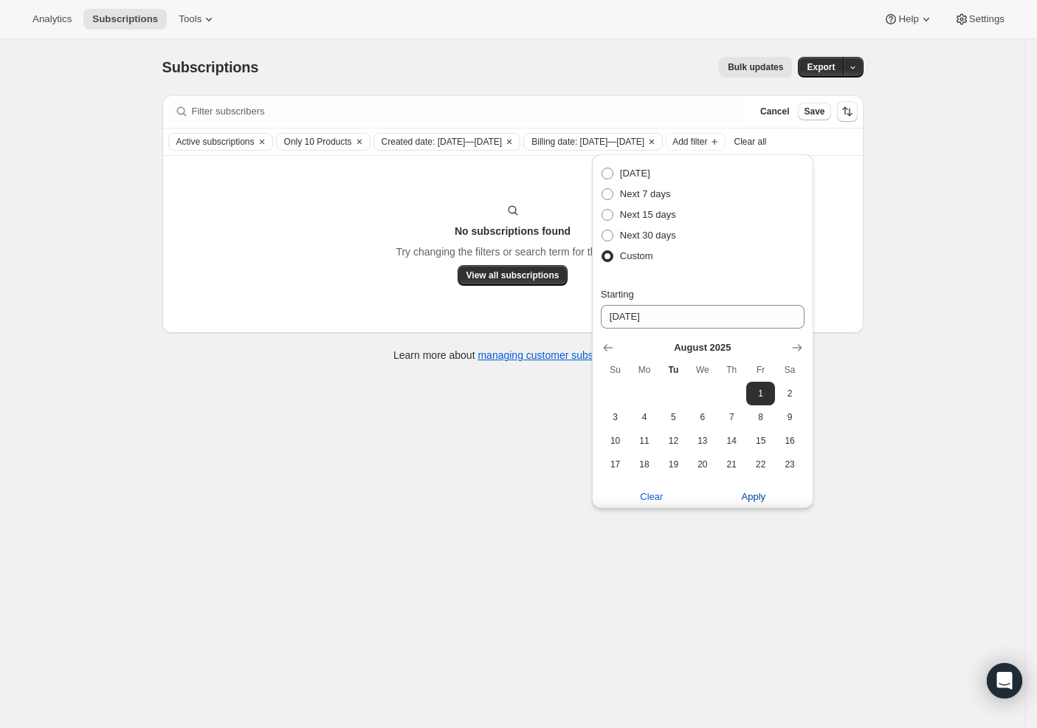
click at [756, 497] on span "Apply" at bounding box center [754, 496] width 24 height 15
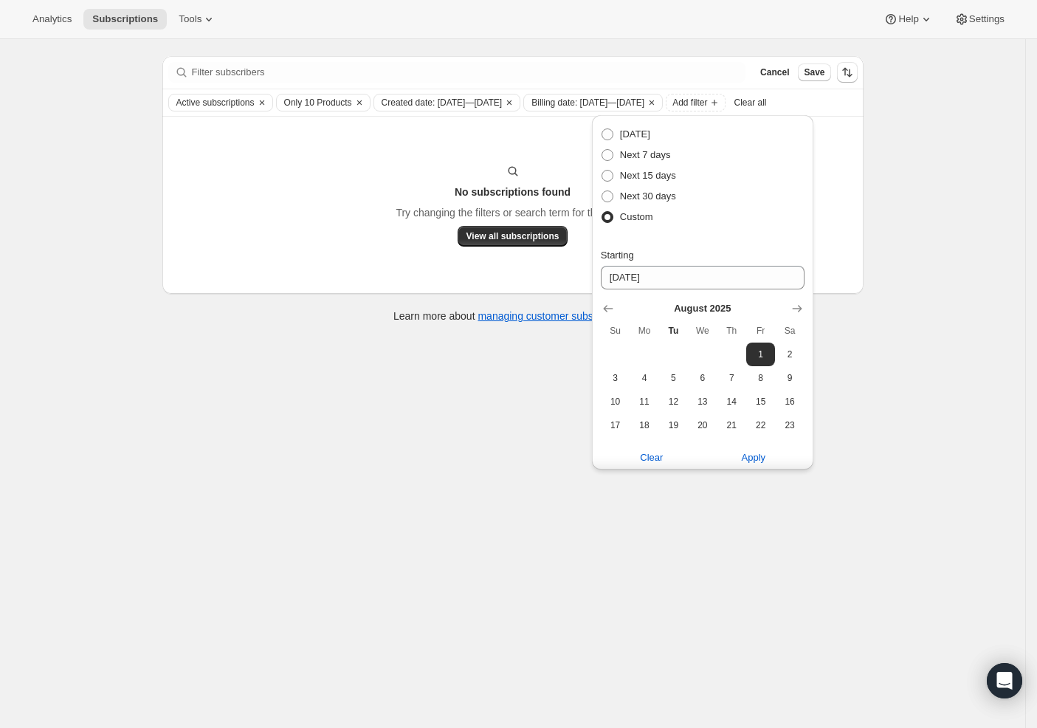
click at [909, 436] on div "Subscriptions. This page is ready Subscriptions Bulk updates More actions Bulk …" at bounding box center [512, 364] width 1025 height 728
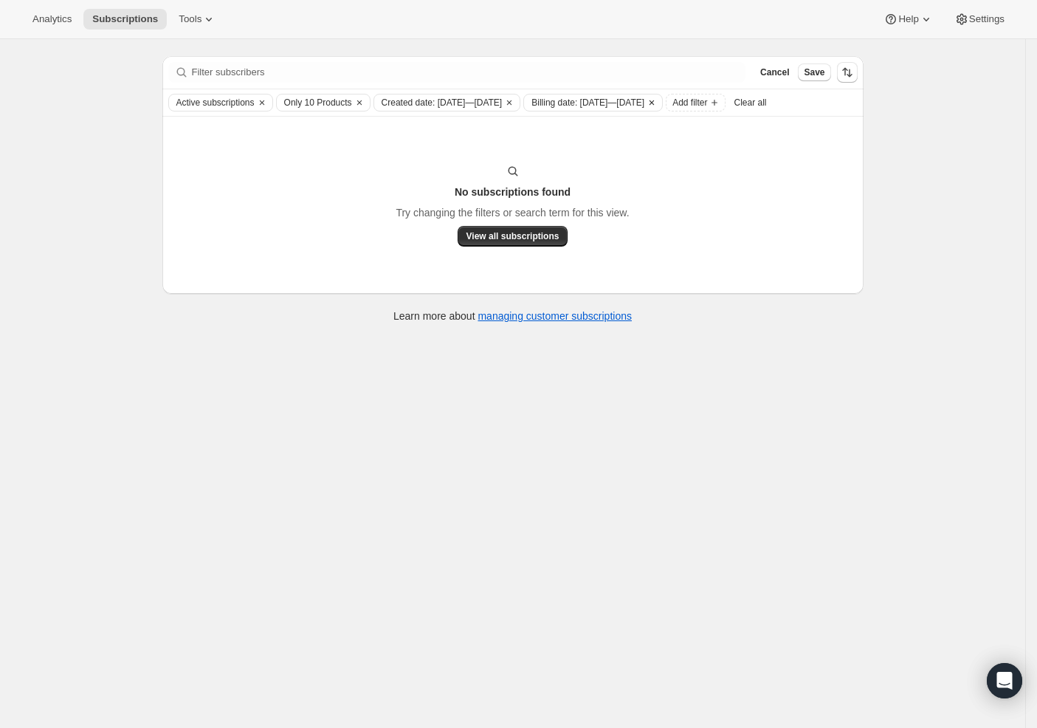
click at [658, 100] on icon "Clear" at bounding box center [652, 103] width 12 height 12
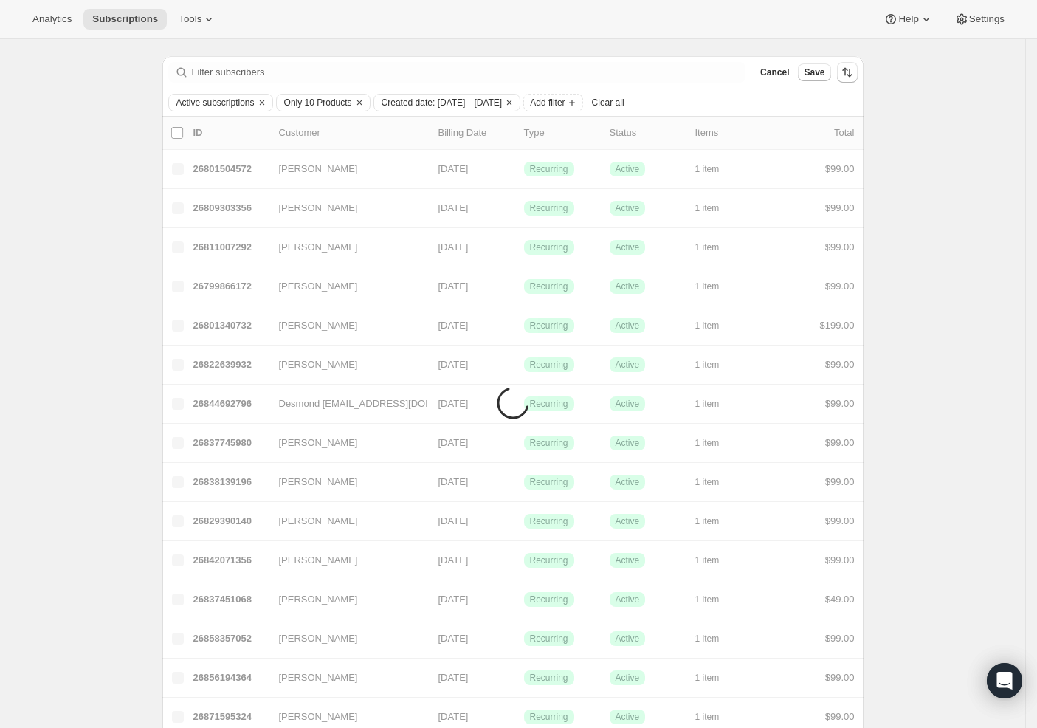
click at [776, 102] on div "Active subscriptions Only 10 Products Created date: Aug 1, 2025—Aug 31, 2025 Ad…" at bounding box center [512, 103] width 689 height 18
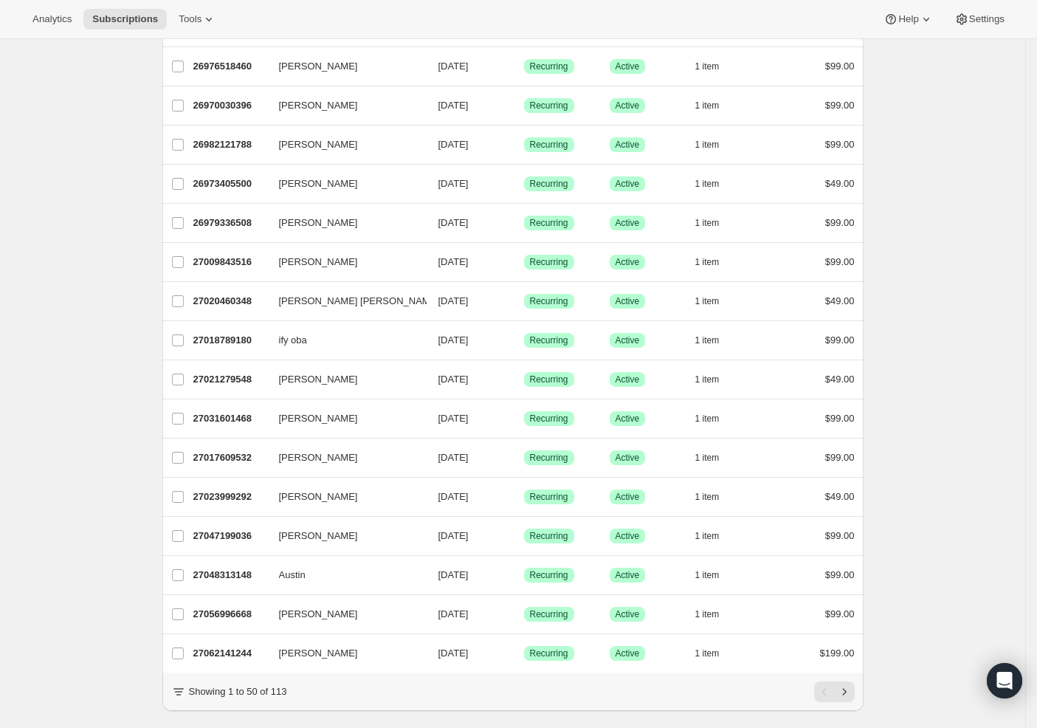
scroll to position [1510, 0]
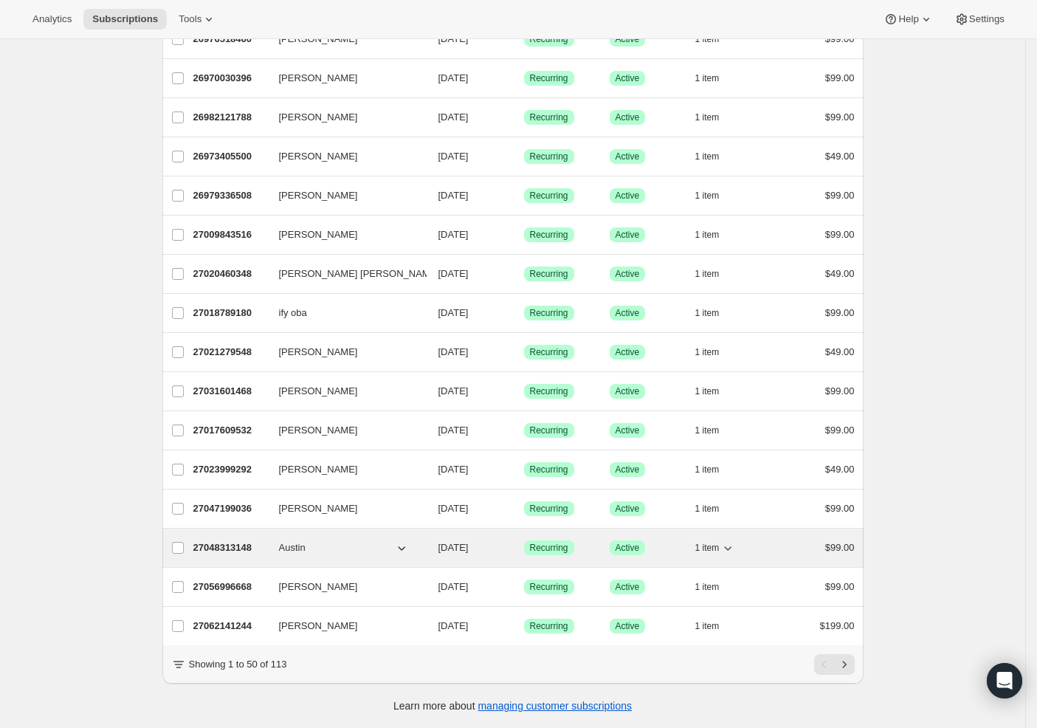
click at [304, 540] on span "Austin" at bounding box center [292, 547] width 27 height 15
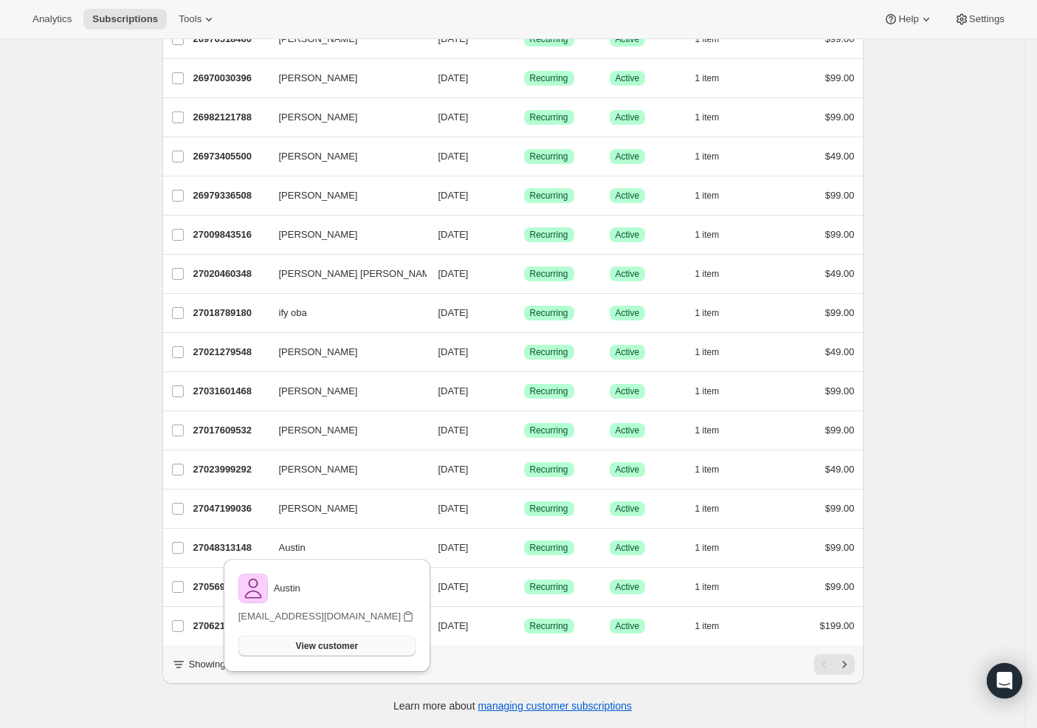
click at [315, 640] on span "View customer" at bounding box center [327, 646] width 62 height 12
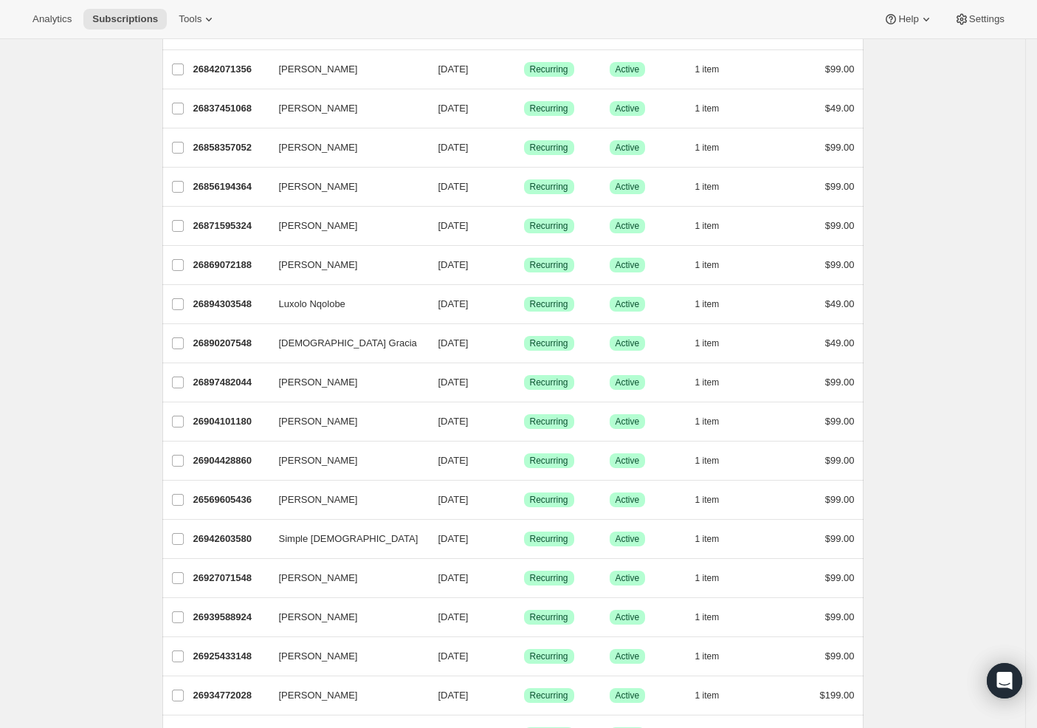
scroll to position [0, 0]
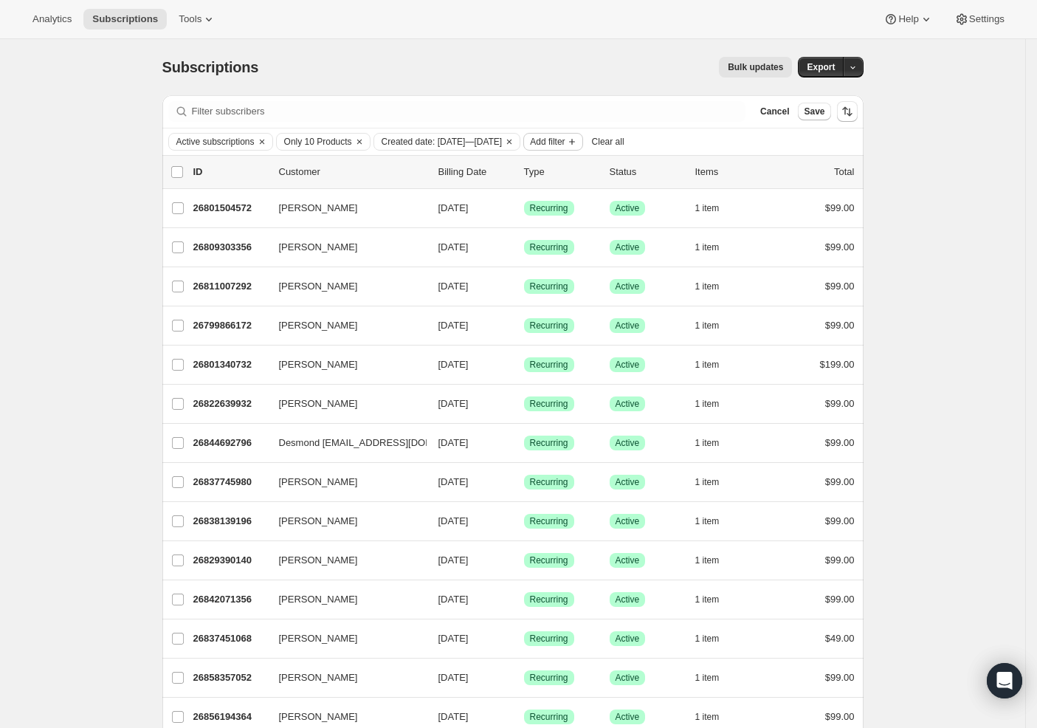
click at [565, 140] on span "Add filter" at bounding box center [547, 142] width 35 height 12
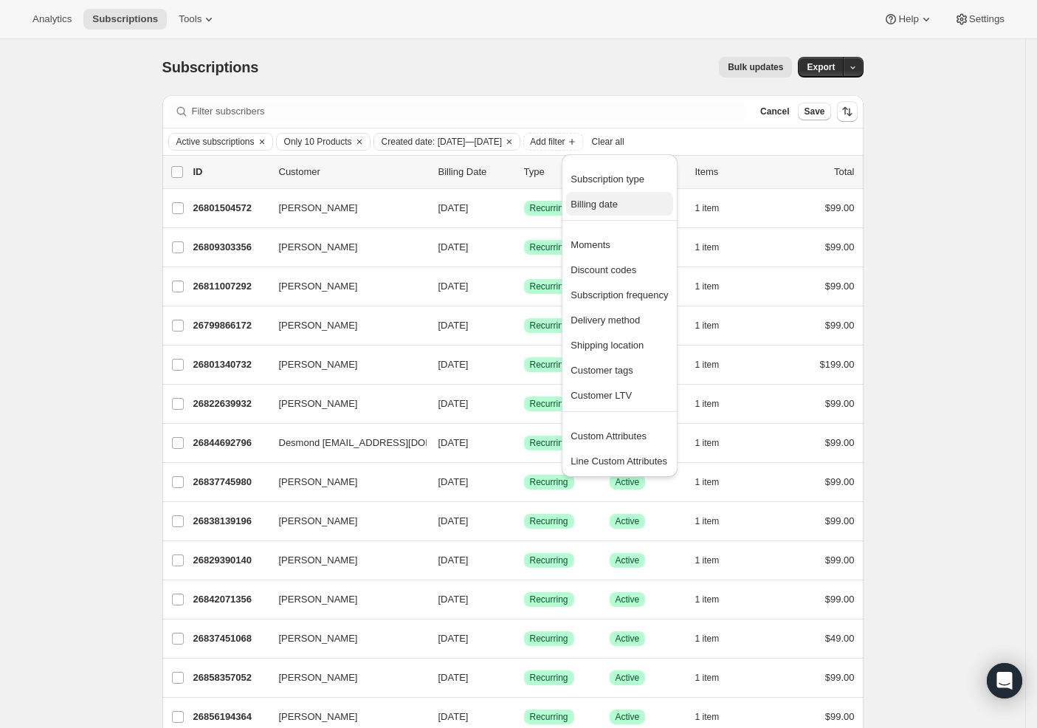
click at [612, 203] on span "Billing date" at bounding box center [594, 204] width 47 height 11
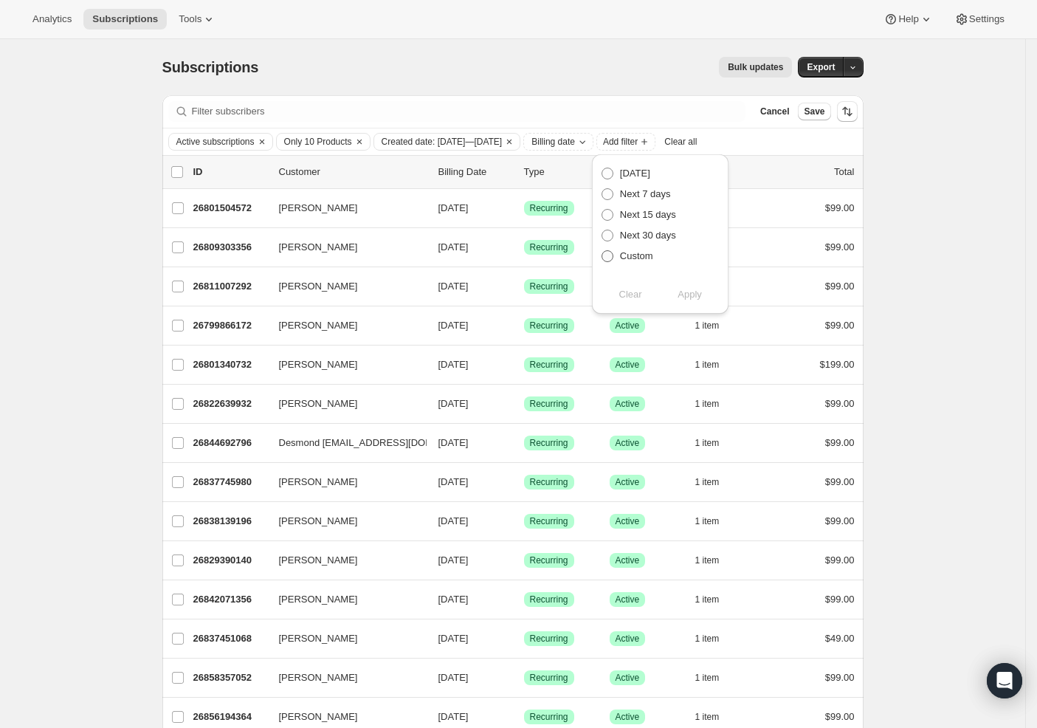
click at [628, 252] on span "Custom" at bounding box center [636, 255] width 33 height 11
click at [602, 251] on input "Custom" at bounding box center [602, 250] width 1 height 1
radio input "true"
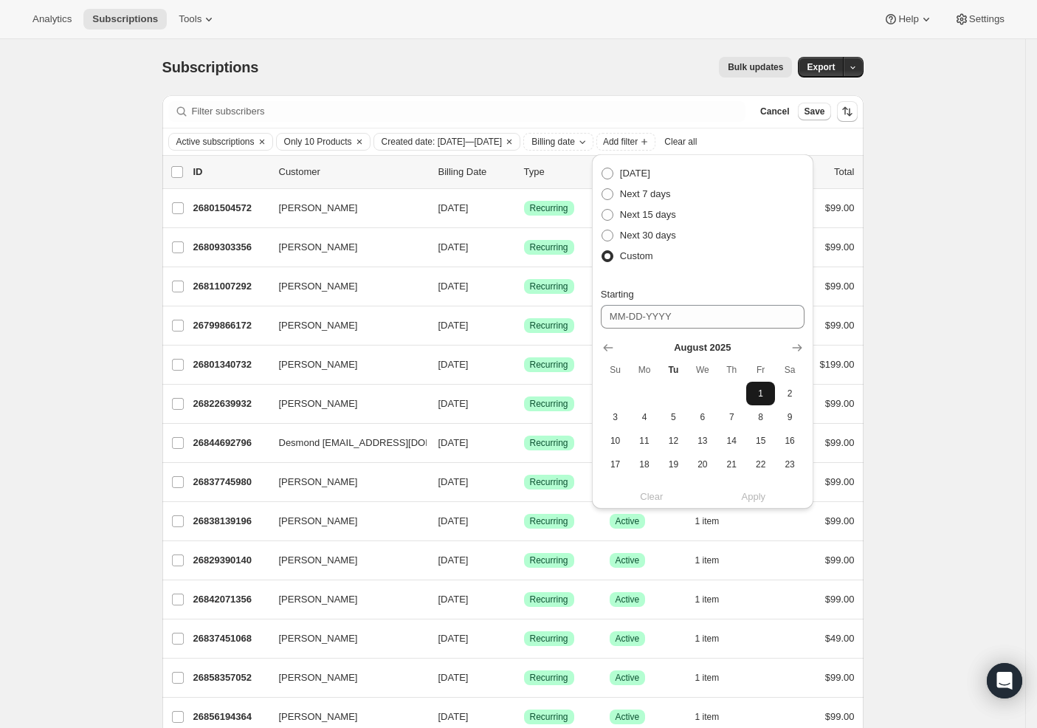
click at [752, 391] on span "1" at bounding box center [760, 394] width 17 height 12
type input "[DATE]"
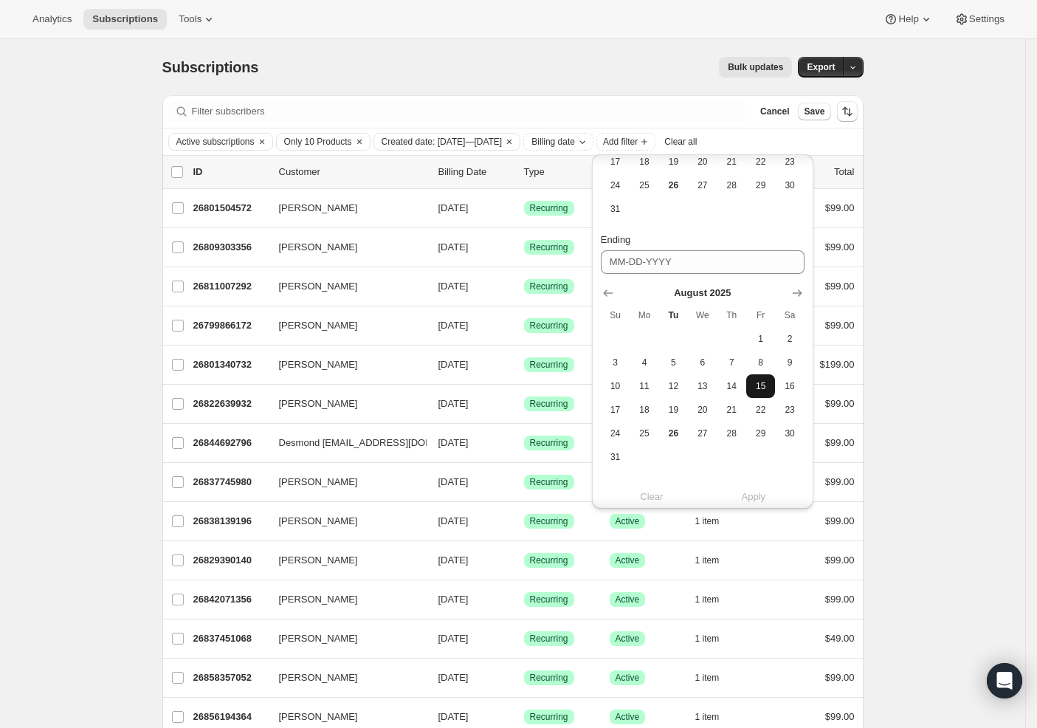
scroll to position [306, 0]
click at [677, 431] on span "26" at bounding box center [673, 430] width 17 height 12
type input "08-26-2025"
click at [752, 495] on span "Apply" at bounding box center [754, 496] width 24 height 15
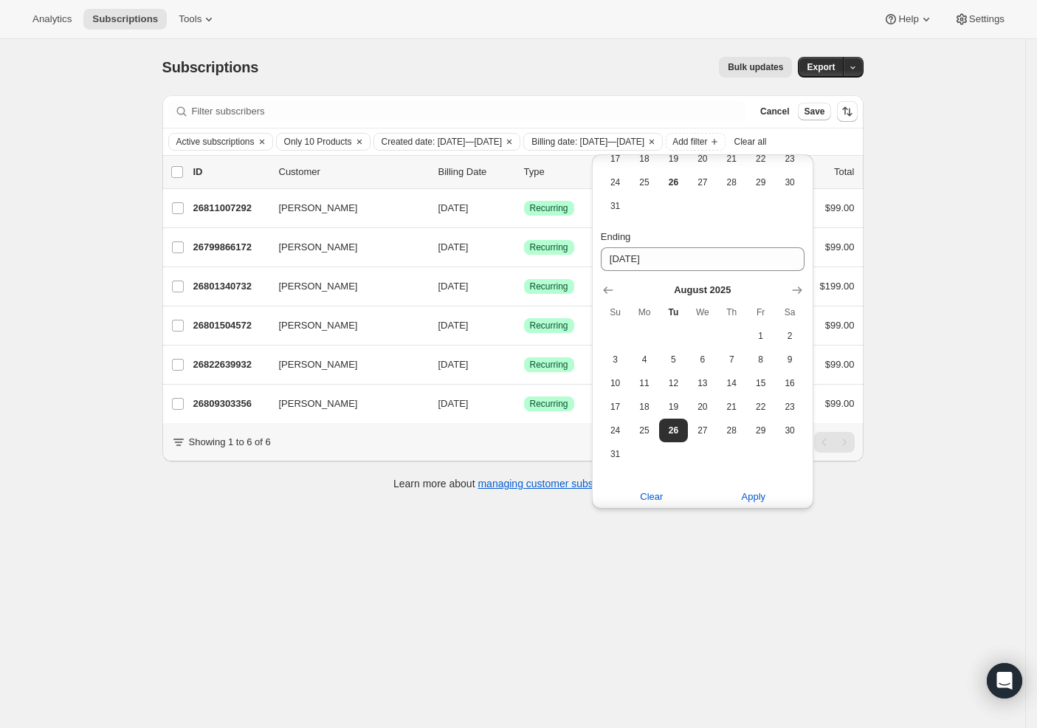
click at [104, 451] on div "Subscriptions. This page is ready Subscriptions Bulk updates More actions Bulk …" at bounding box center [512, 403] width 1025 height 728
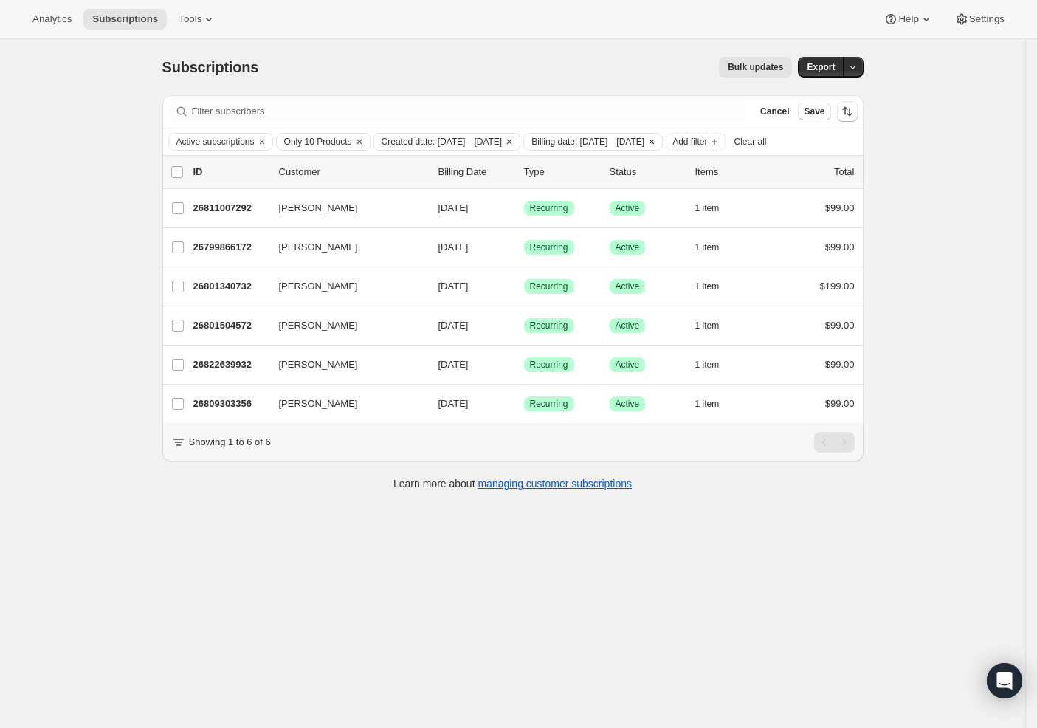
click at [644, 140] on span "Billing date: Aug 1, 2025—Aug 26, 2025" at bounding box center [587, 142] width 113 height 12
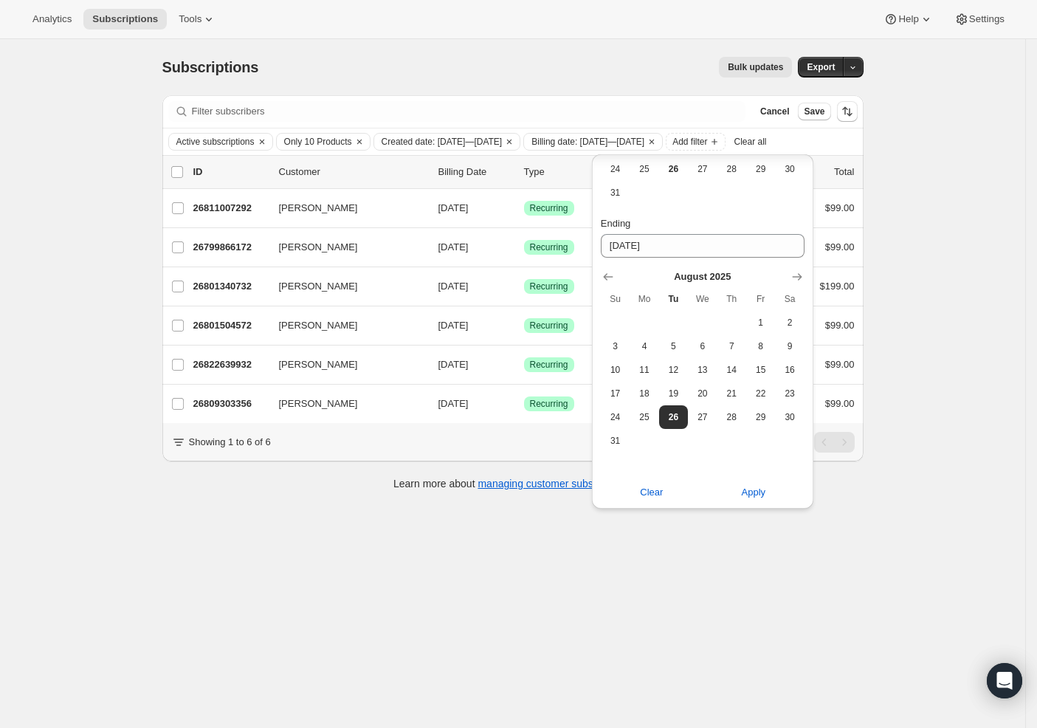
scroll to position [39, 0]
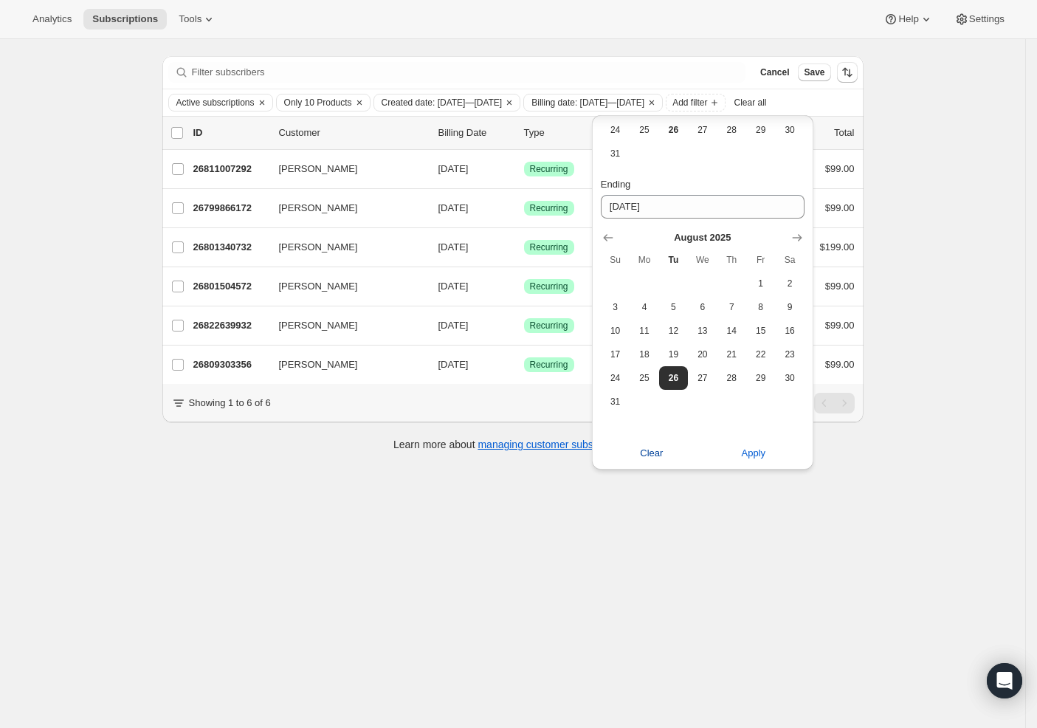
click at [654, 445] on button "Clear" at bounding box center [652, 453] width 120 height 24
radio input "false"
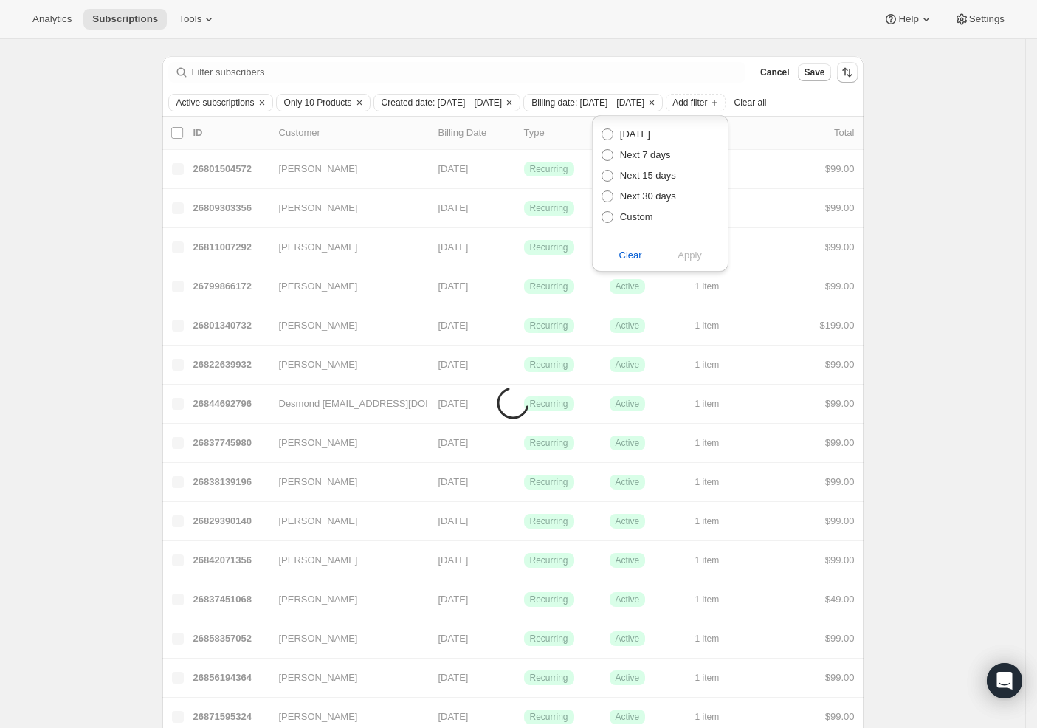
scroll to position [0, 0]
click at [565, 106] on span "Add filter" at bounding box center [547, 103] width 35 height 12
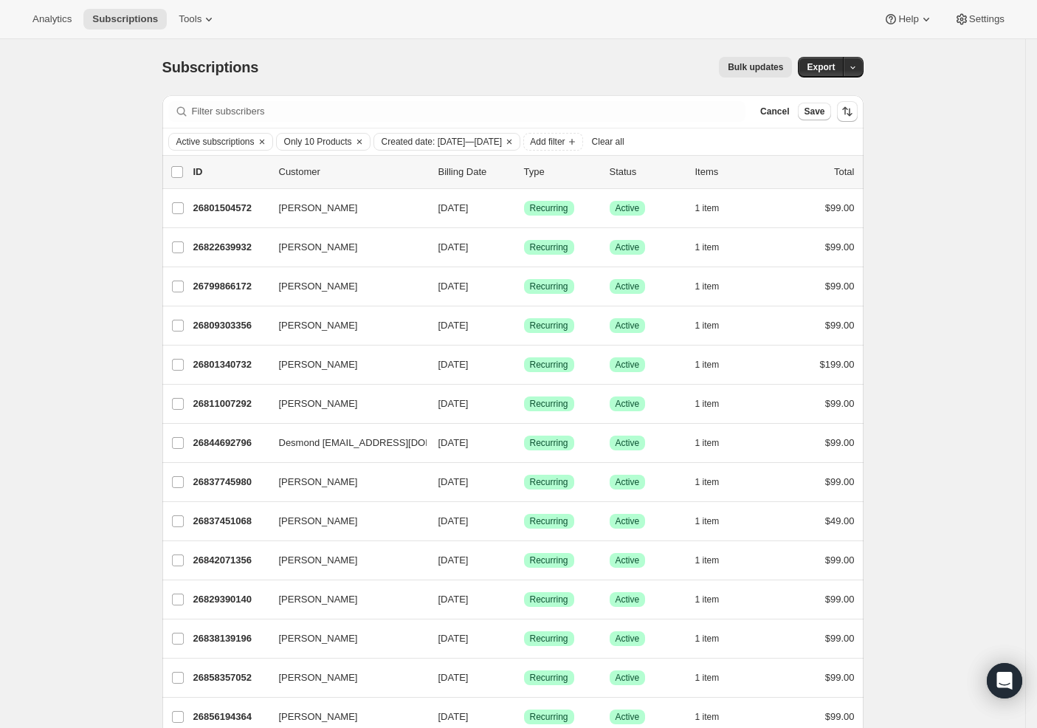
click at [478, 178] on p "Billing Date" at bounding box center [475, 172] width 74 height 15
click at [853, 116] on icon "Sort the results" at bounding box center [847, 111] width 15 height 15
click at [792, 274] on span "Oldest first" at bounding box center [813, 278] width 69 height 12
